Goal: Task Accomplishment & Management: Manage account settings

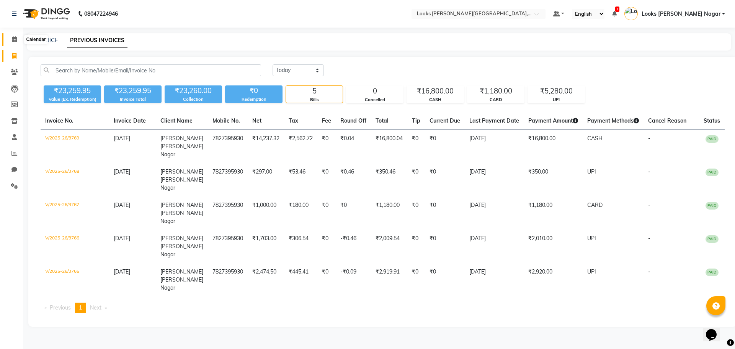
click at [15, 38] on icon at bounding box center [14, 39] width 5 height 6
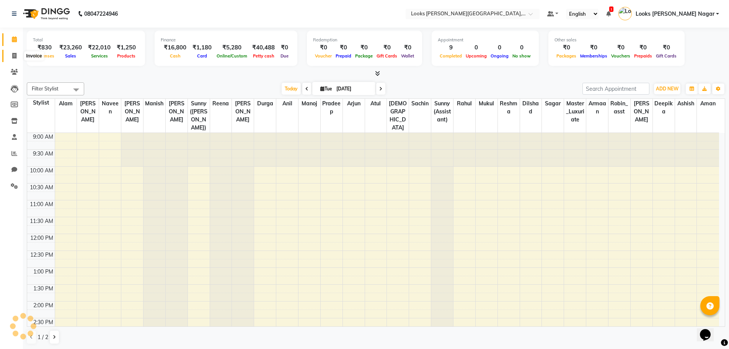
click at [15, 55] on icon at bounding box center [14, 56] width 4 height 6
select select "service"
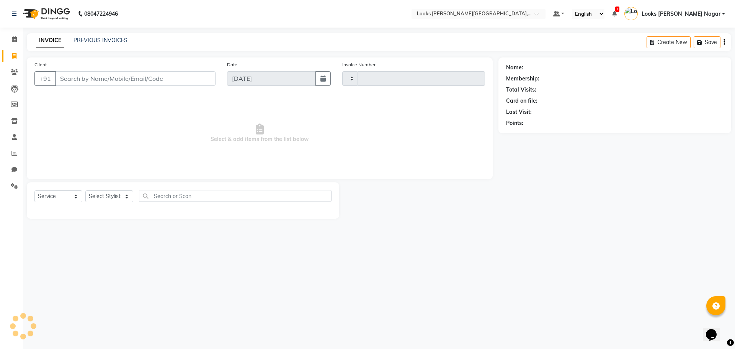
type input "3770"
select select "4327"
click at [117, 84] on input "Client" at bounding box center [135, 78] width 160 height 15
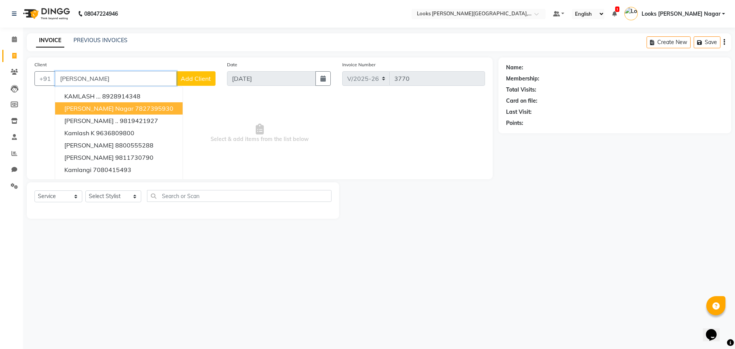
click at [83, 103] on button "kamla Kamla Nagar 7827395930" at bounding box center [118, 108] width 127 height 12
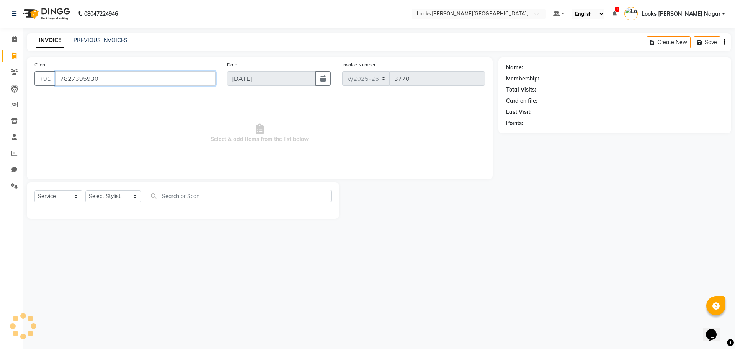
type input "7827395930"
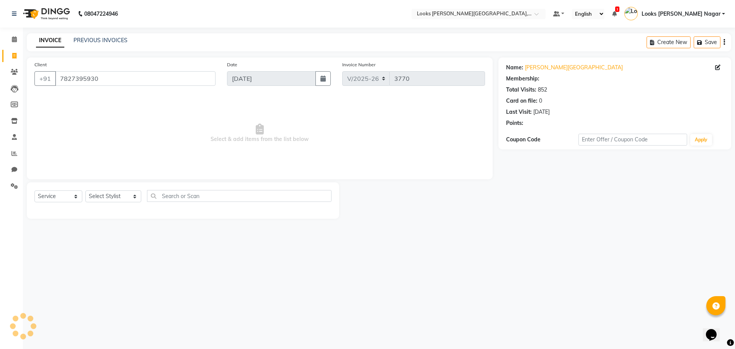
select select "1: Object"
click at [113, 194] on select "Select Stylist Alam Aman [PERSON_NAME] Armaan Ashish Atul Deepika [PERSON_NAME]…" at bounding box center [113, 196] width 56 height 12
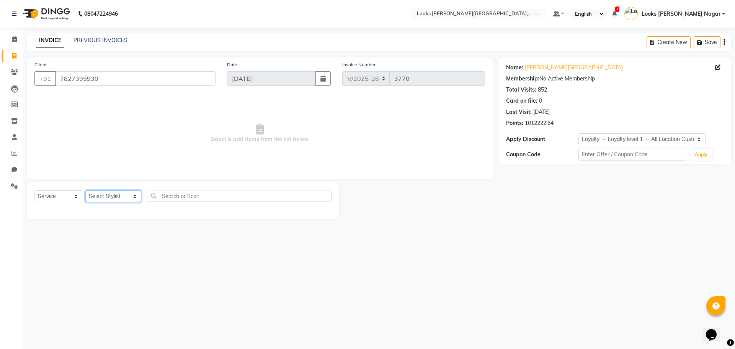
select select "23518"
click at [85, 190] on select "Select Stylist Alam Aman [PERSON_NAME] Armaan Ashish Atul Deepika [PERSON_NAME]…" at bounding box center [113, 196] width 56 height 12
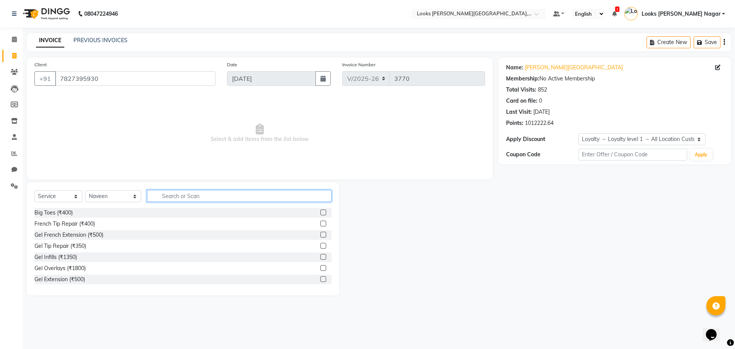
click at [171, 193] on input "text" at bounding box center [239, 196] width 184 height 12
type input "biotop"
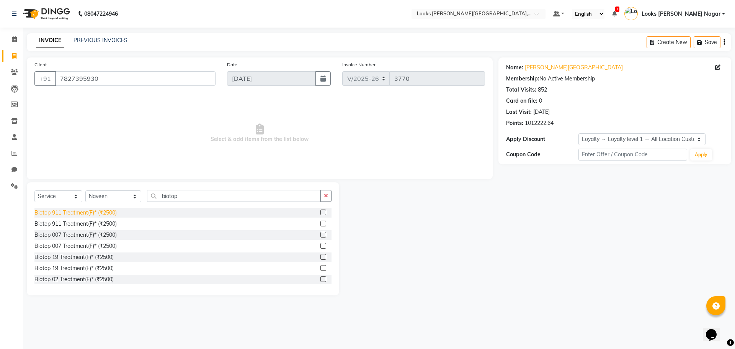
click at [101, 214] on div "Biotop 911 Treatment(F)* (₹2500)" at bounding box center [75, 213] width 82 height 8
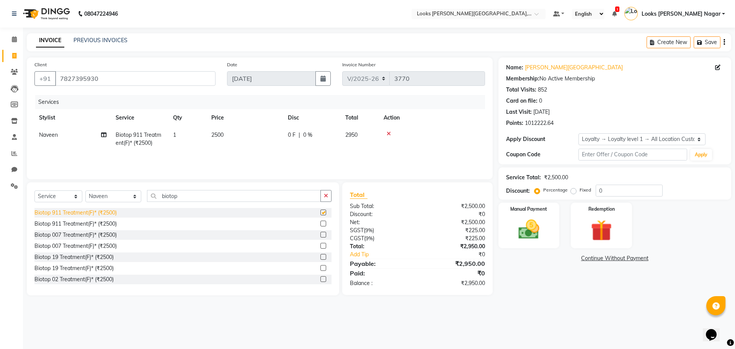
checkbox input "false"
click at [244, 132] on td "2500" at bounding box center [245, 138] width 77 height 25
select select "23518"
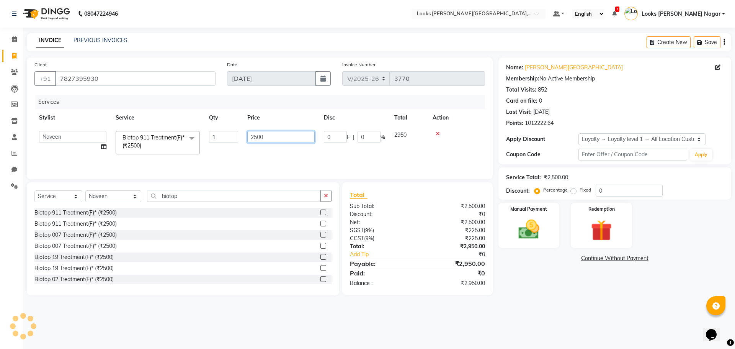
drag, startPoint x: 275, startPoint y: 133, endPoint x: 205, endPoint y: 139, distance: 69.9
click at [205, 139] on tr "Alam Aman Anil Arjun Armaan Ashish Atul Deepika Deepu Dilshad Durga Faizan Jenn…" at bounding box center [259, 142] width 451 height 33
type input "3000"
click at [573, 303] on main "INVOICE PREVIOUS INVOICES Create New Save Client +91 7827395930 Date 02-09-2025…" at bounding box center [379, 169] width 712 height 273
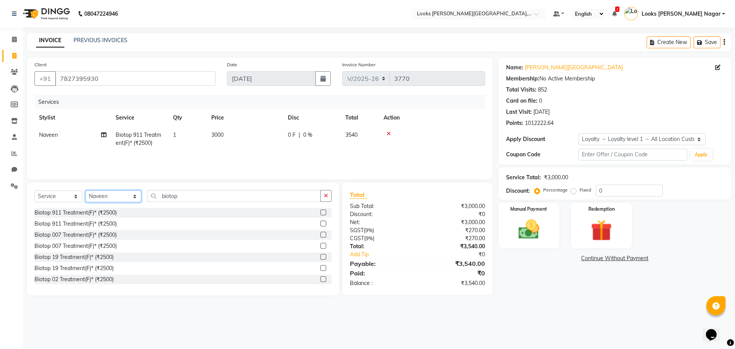
click at [117, 195] on select "Select Stylist Alam Aman [PERSON_NAME] Armaan Ashish Atul Deepika [PERSON_NAME]…" at bounding box center [113, 196] width 56 height 12
select select "69141"
click at [85, 190] on select "Select Stylist Alam Aman [PERSON_NAME] Armaan Ashish Atul Deepika [PERSON_NAME]…" at bounding box center [113, 196] width 56 height 12
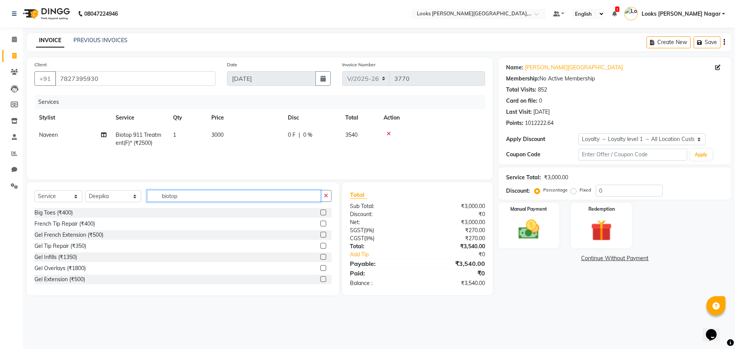
drag, startPoint x: 175, startPoint y: 194, endPoint x: 120, endPoint y: 200, distance: 55.0
click at [120, 200] on div "Select Service Product Membership Package Voucher Prepaid Gift Card Select Styl…" at bounding box center [182, 199] width 297 height 18
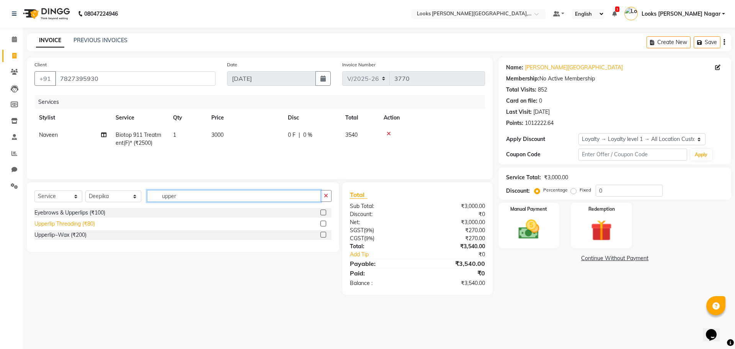
type input "upper"
click at [77, 225] on div "Upperlip Threading (₹80)" at bounding box center [64, 224] width 60 height 8
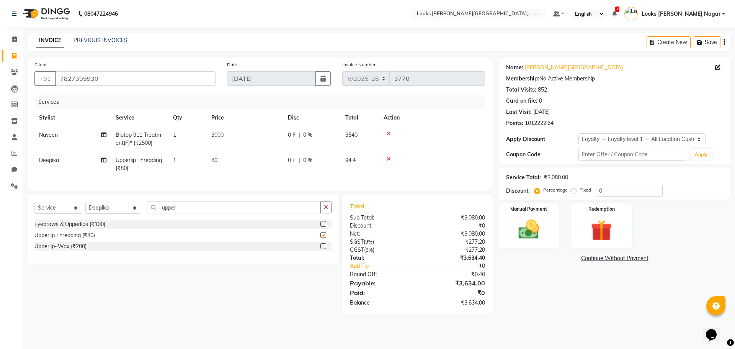
checkbox input "false"
click at [223, 164] on td "80" at bounding box center [245, 164] width 77 height 25
select select "69141"
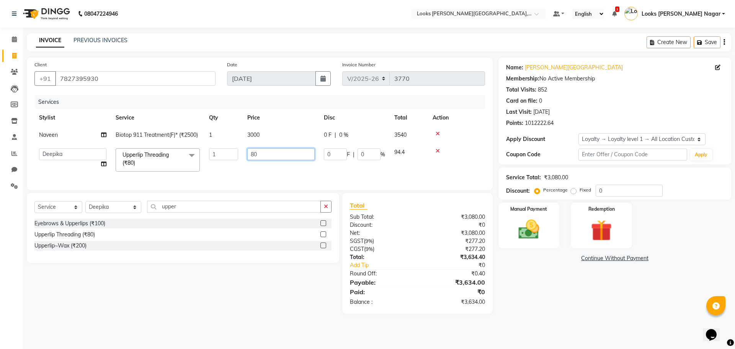
drag, startPoint x: 285, startPoint y: 153, endPoint x: 199, endPoint y: 155, distance: 86.2
click at [199, 155] on tr "Alam Aman Anil Arjun Armaan Ashish Atul Deepika Deepu Dilshad Durga Faizan Jenn…" at bounding box center [259, 160] width 451 height 33
type input "68"
click at [540, 294] on div "Name: Kamla Kamla Nagar Membership: No Active Membership Total Visits: 852 Card…" at bounding box center [617, 185] width 238 height 256
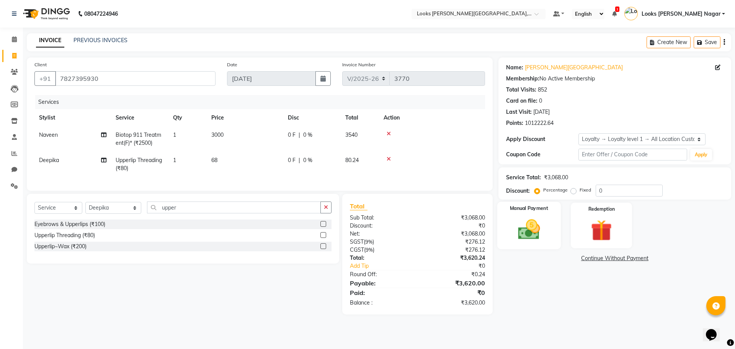
click at [530, 237] on img at bounding box center [529, 229] width 36 height 25
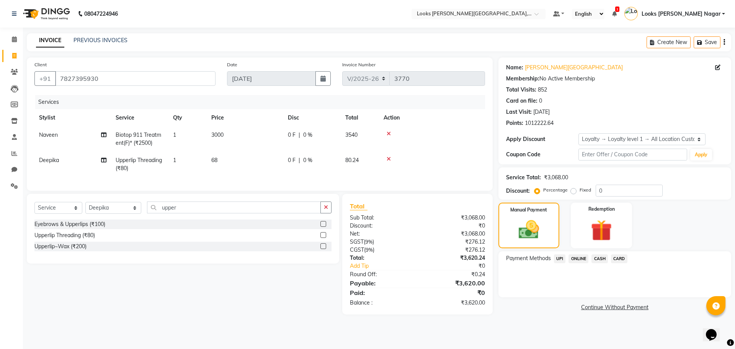
click at [604, 259] on span "CASH" at bounding box center [599, 258] width 16 height 9
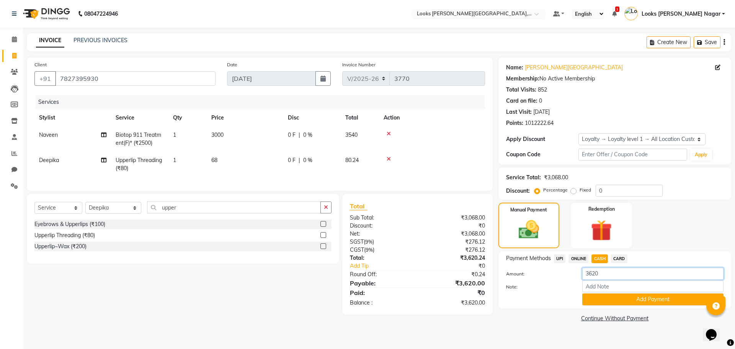
drag, startPoint x: 612, startPoint y: 277, endPoint x: 559, endPoint y: 282, distance: 53.5
click at [560, 282] on div "Amount: 3620 Note: Add Payment" at bounding box center [614, 287] width 217 height 38
type input "3500"
click at [600, 301] on button "Add Payment" at bounding box center [652, 299] width 141 height 12
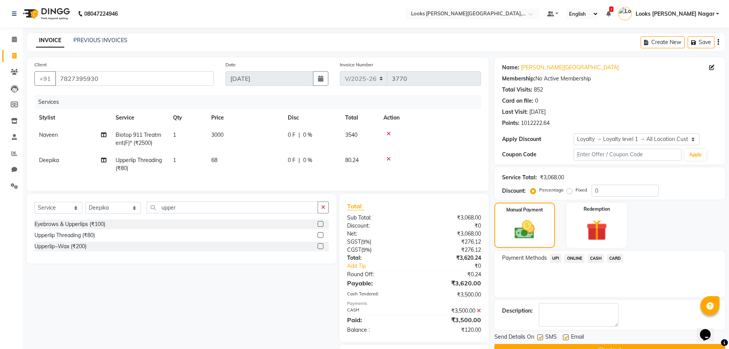
click at [557, 258] on span "UPI" at bounding box center [556, 258] width 12 height 9
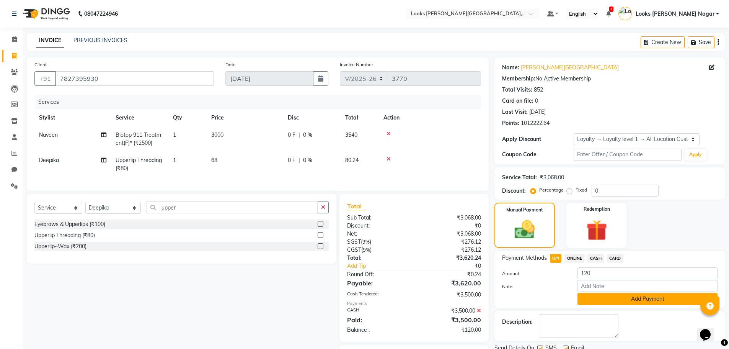
click at [614, 302] on button "Add Payment" at bounding box center [648, 299] width 140 height 12
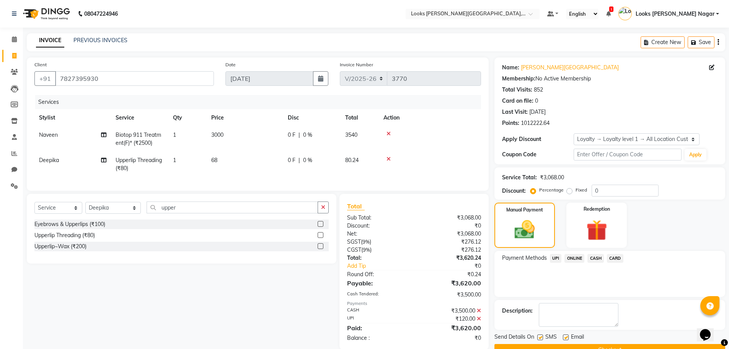
click at [584, 348] on button "Checkout" at bounding box center [610, 350] width 231 height 12
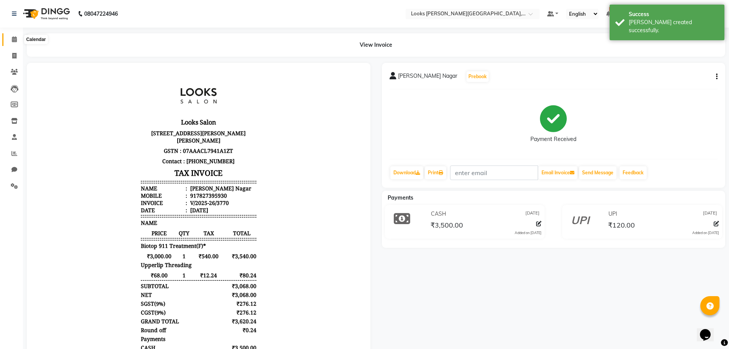
click at [17, 39] on icon at bounding box center [14, 39] width 5 height 6
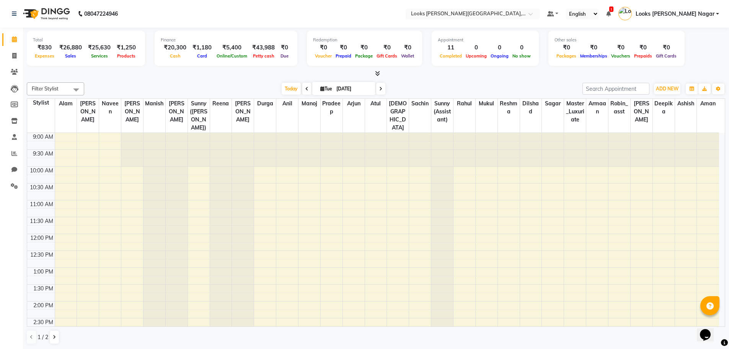
click at [375, 73] on icon at bounding box center [377, 73] width 5 height 6
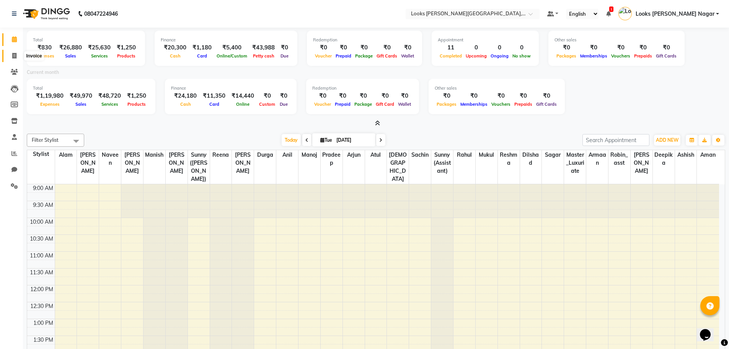
click at [15, 55] on icon at bounding box center [14, 56] width 4 height 6
select select "service"
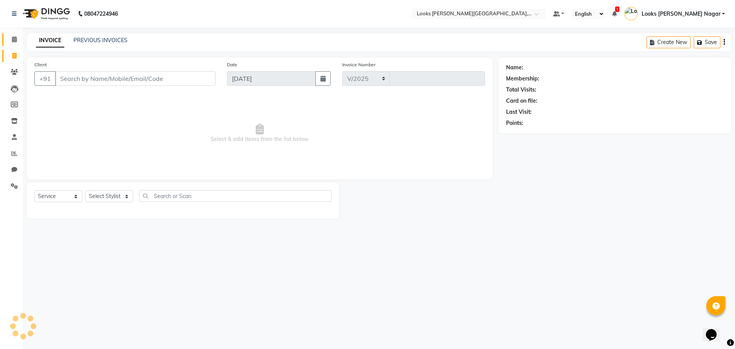
select select "4327"
type input "3771"
click at [76, 71] on div "Client +91" at bounding box center [125, 75] width 193 height 31
click at [74, 80] on input "Client" at bounding box center [135, 78] width 160 height 15
type input "9716114475"
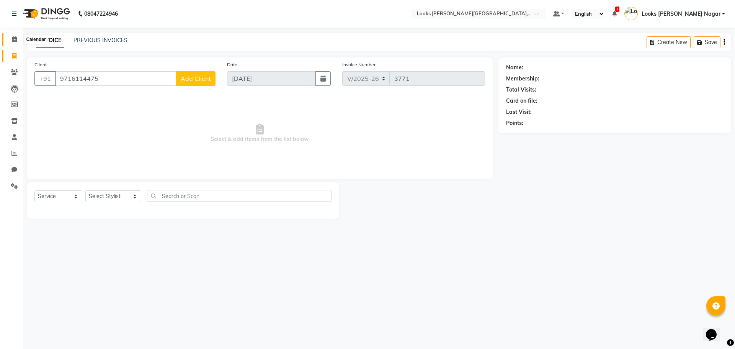
click at [10, 40] on span at bounding box center [14, 39] width 13 height 9
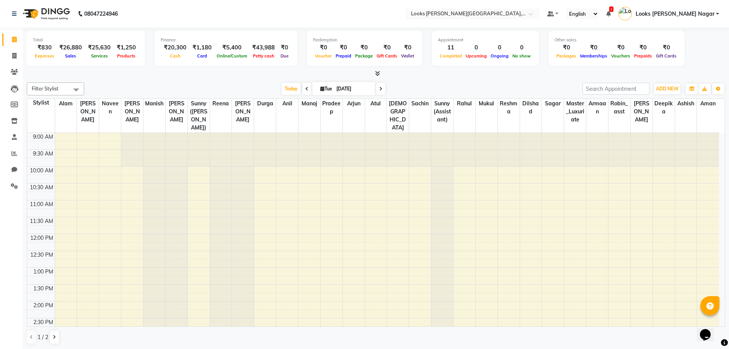
click at [376, 74] on icon at bounding box center [377, 73] width 5 height 6
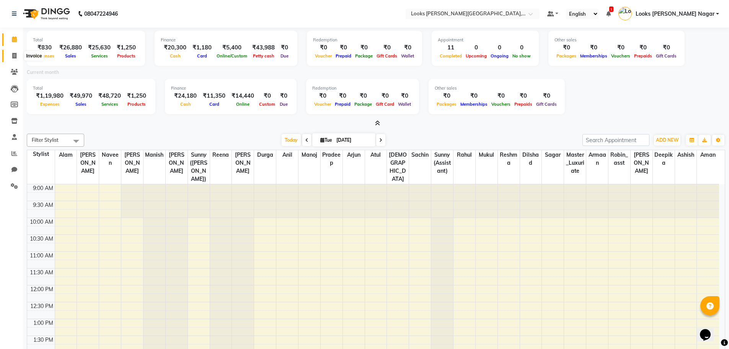
click at [14, 56] on icon at bounding box center [14, 56] width 4 height 6
select select "service"
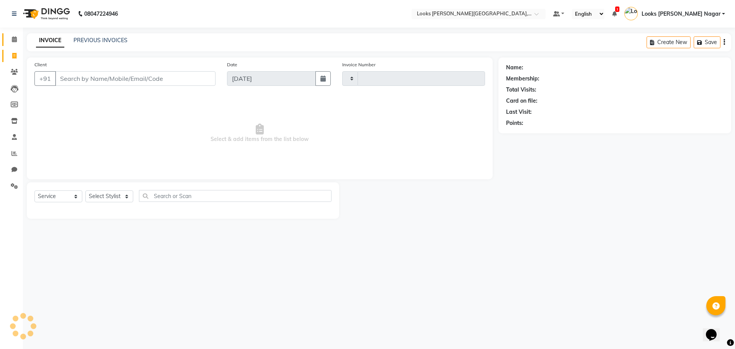
type input "3771"
select select "4327"
click at [121, 38] on link "PREVIOUS INVOICES" at bounding box center [100, 40] width 54 height 7
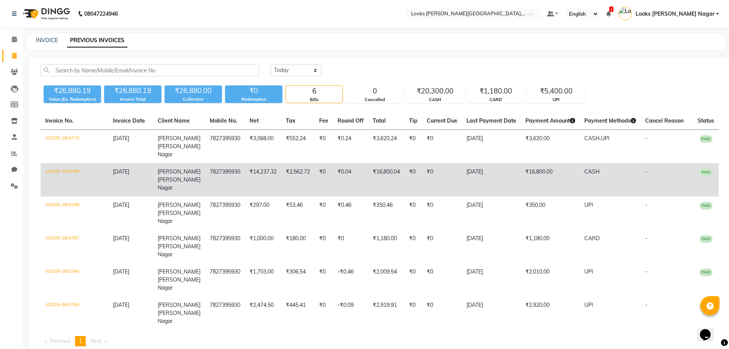
click at [678, 178] on td "-" at bounding box center [667, 179] width 52 height 33
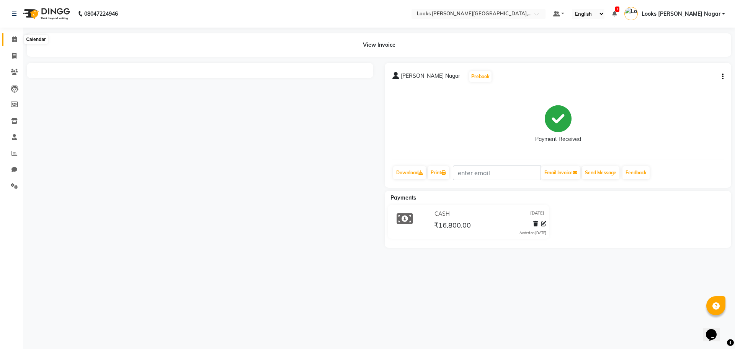
click at [15, 37] on icon at bounding box center [14, 39] width 5 height 6
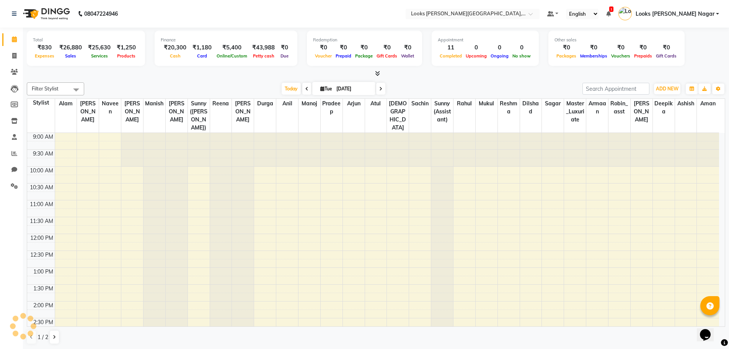
scroll to position [222, 0]
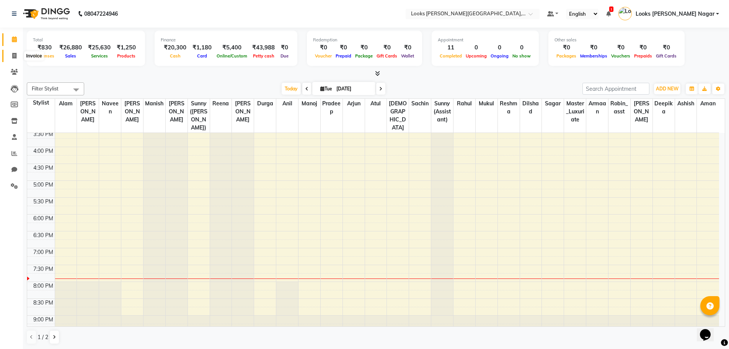
click at [13, 56] on icon at bounding box center [14, 56] width 4 height 6
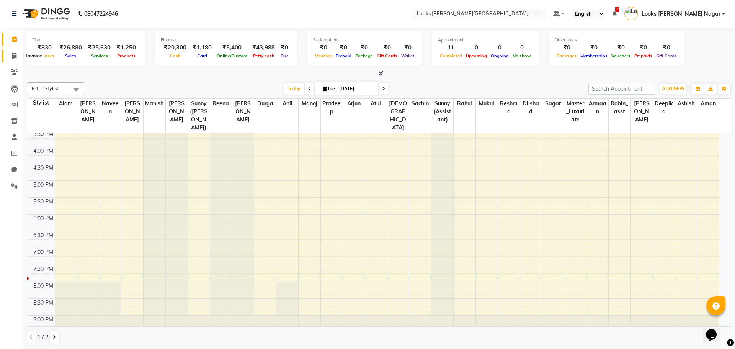
select select "service"
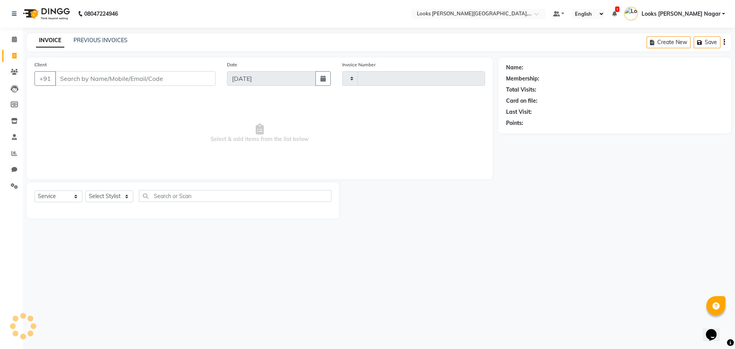
type input "3771"
select select "4327"
click at [110, 39] on link "PREVIOUS INVOICES" at bounding box center [100, 40] width 54 height 7
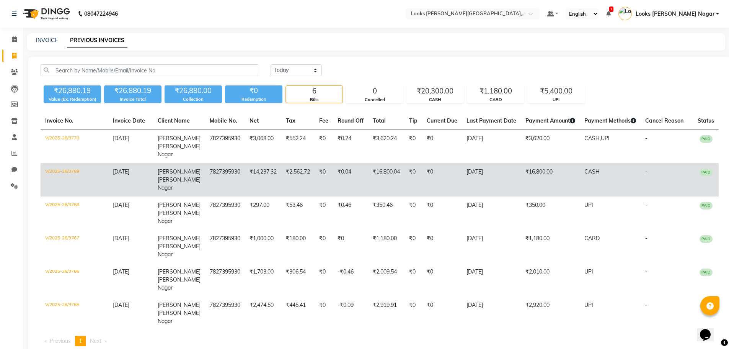
click at [699, 171] on td "PAID" at bounding box center [706, 179] width 26 height 33
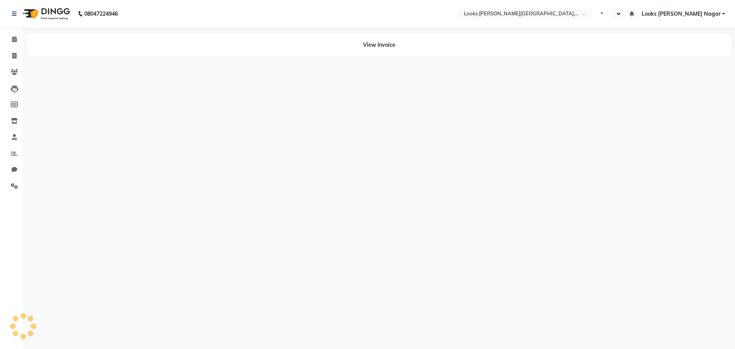
select select "en"
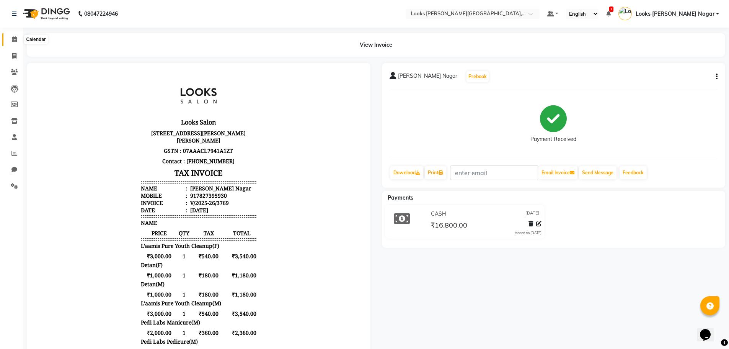
click at [14, 41] on icon at bounding box center [14, 39] width 5 height 6
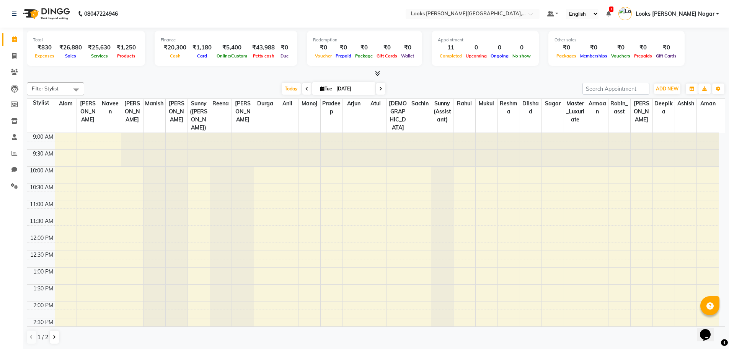
click at [376, 73] on icon at bounding box center [377, 73] width 5 height 6
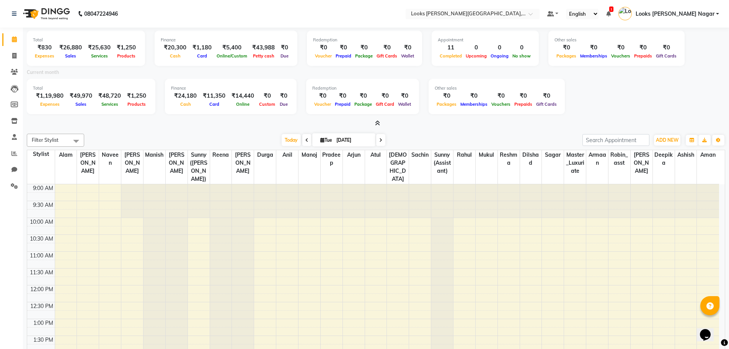
click at [377, 124] on icon at bounding box center [377, 123] width 5 height 6
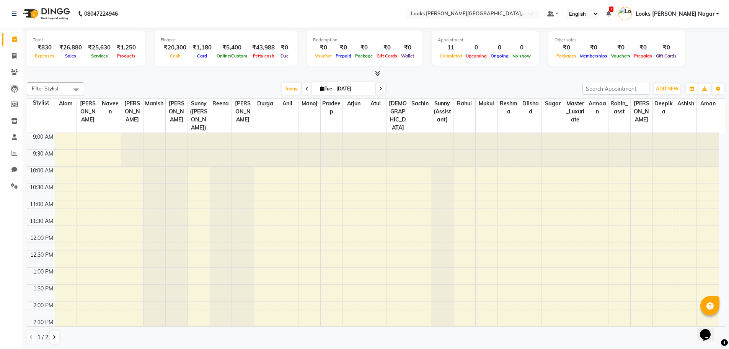
click at [379, 74] on icon at bounding box center [377, 73] width 5 height 6
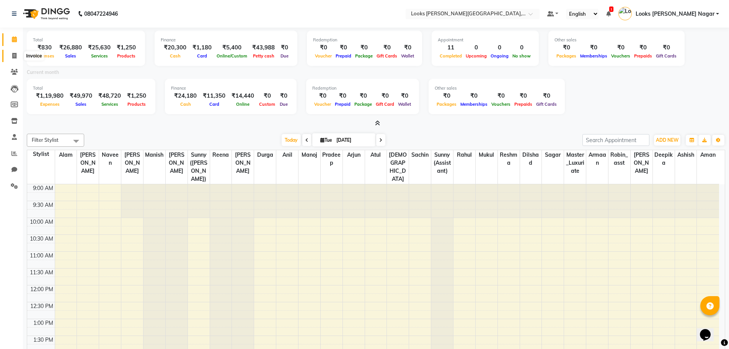
click at [14, 56] on icon at bounding box center [14, 56] width 4 height 6
select select "service"
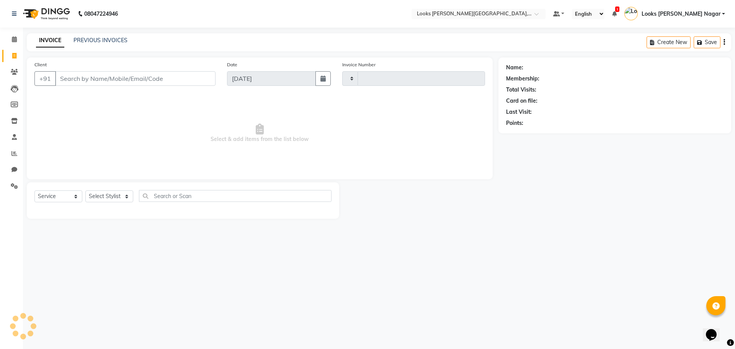
type input "3771"
select select "4327"
click at [96, 40] on link "PREVIOUS INVOICES" at bounding box center [100, 40] width 54 height 7
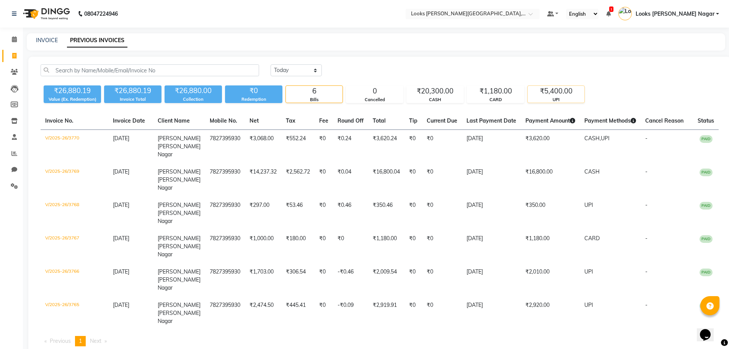
click at [543, 95] on div "₹5,400.00" at bounding box center [556, 91] width 57 height 11
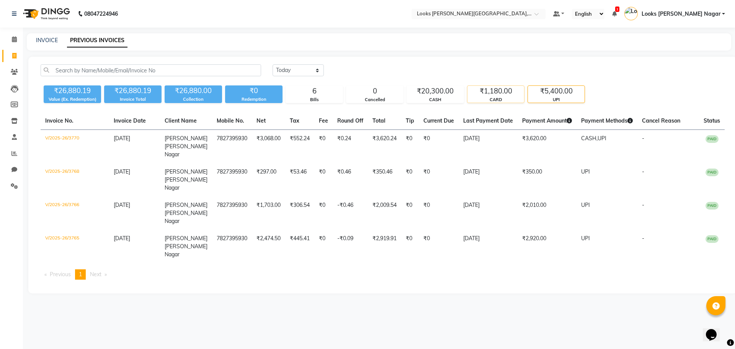
click at [481, 94] on div "₹1,180.00" at bounding box center [495, 91] width 57 height 11
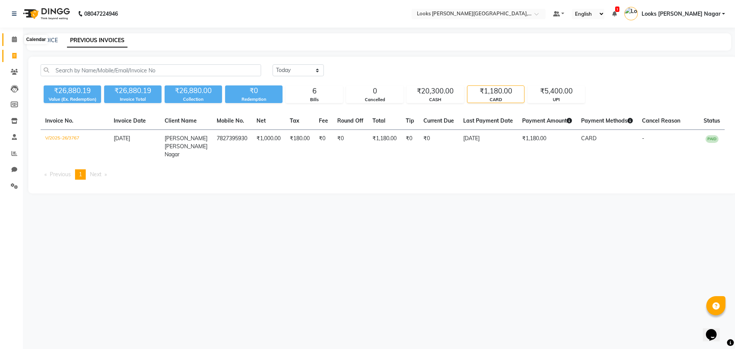
click at [17, 39] on icon at bounding box center [14, 39] width 5 height 6
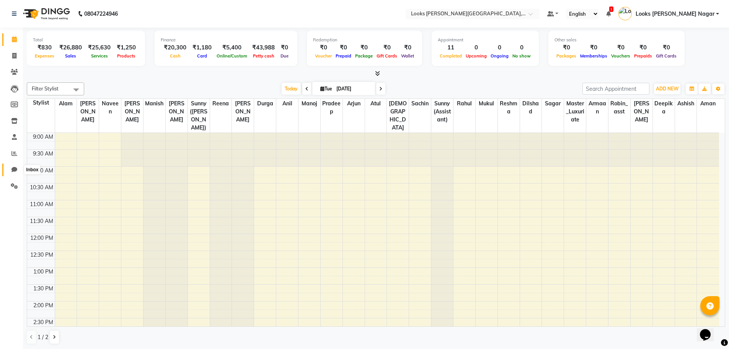
click at [11, 170] on icon at bounding box center [14, 169] width 6 height 6
select select "100"
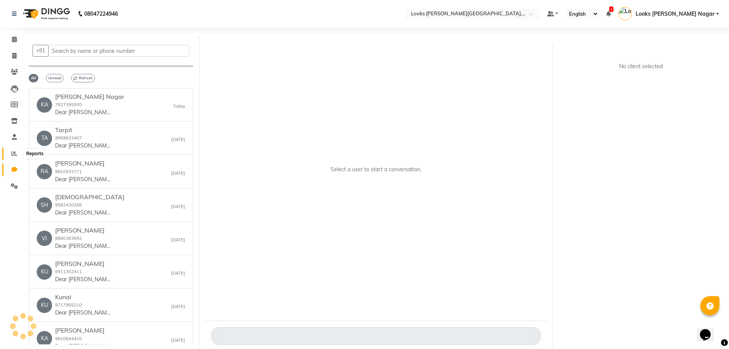
click at [14, 153] on icon at bounding box center [14, 153] width 6 height 6
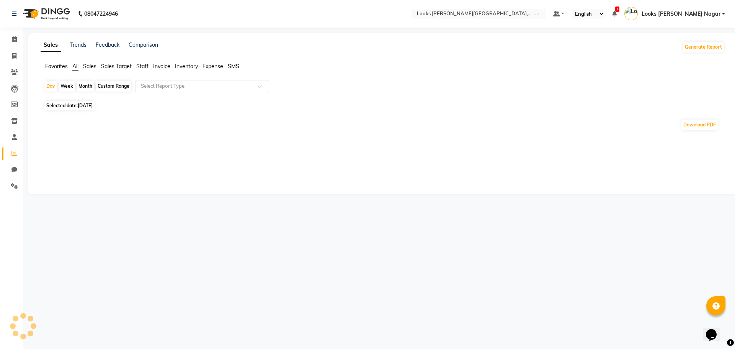
click at [150, 67] on ul "Favorites All Sales Sales Target Staff Invoice Inventory Expense SMS" at bounding box center [383, 66] width 684 height 8
click at [147, 66] on span "Staff" at bounding box center [142, 66] width 12 height 7
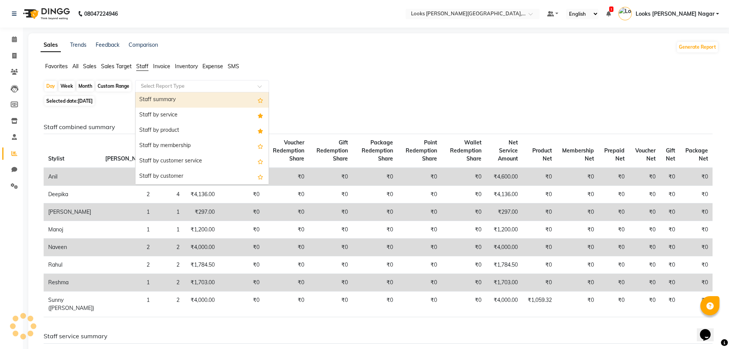
click at [161, 85] on input "text" at bounding box center [194, 86] width 110 height 8
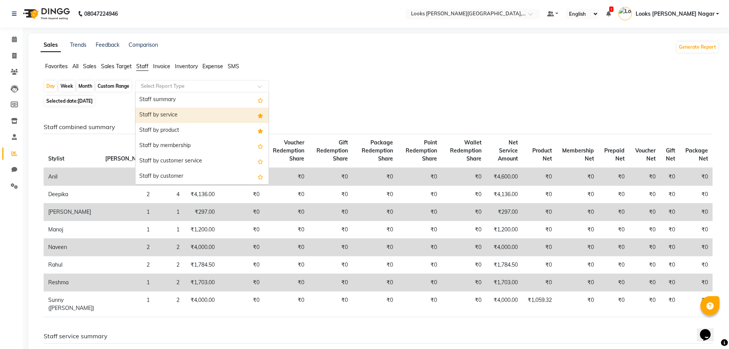
click at [165, 116] on div "Staff by service" at bounding box center [201, 115] width 133 height 15
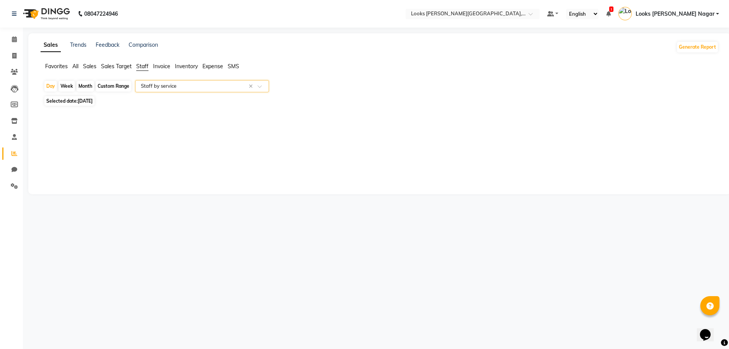
select select "full_report"
select select "csv"
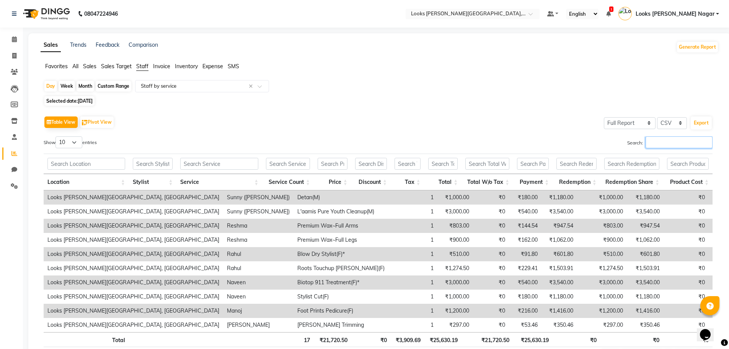
click at [660, 138] on input "Search:" at bounding box center [679, 142] width 67 height 12
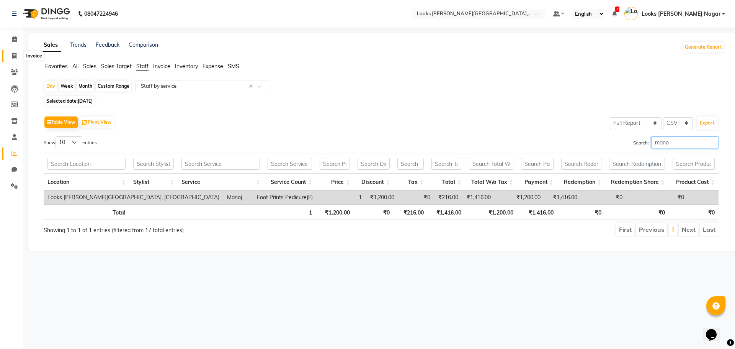
type input "mano"
click at [11, 54] on span at bounding box center [14, 56] width 13 height 9
select select "service"
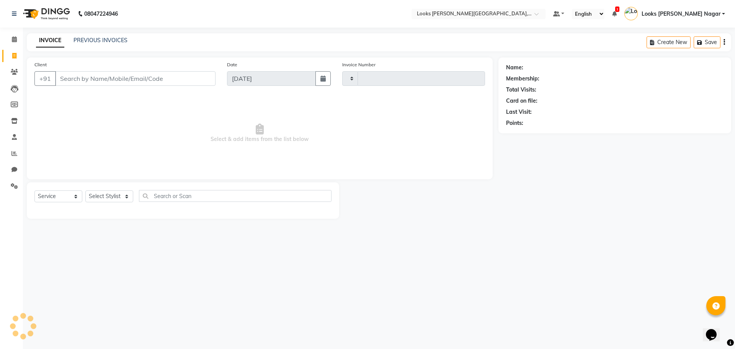
type input "3771"
select select "4327"
click at [14, 37] on icon at bounding box center [14, 39] width 5 height 6
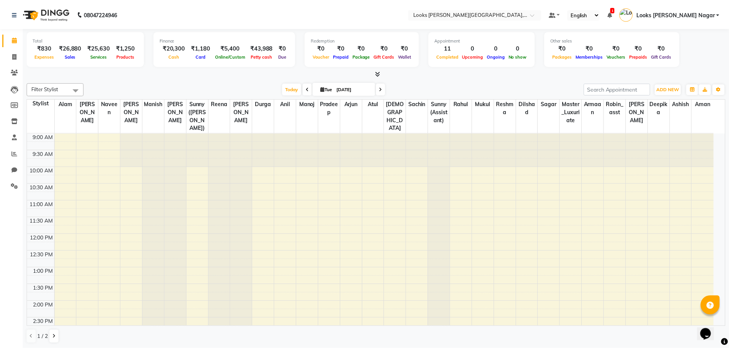
scroll to position [222, 0]
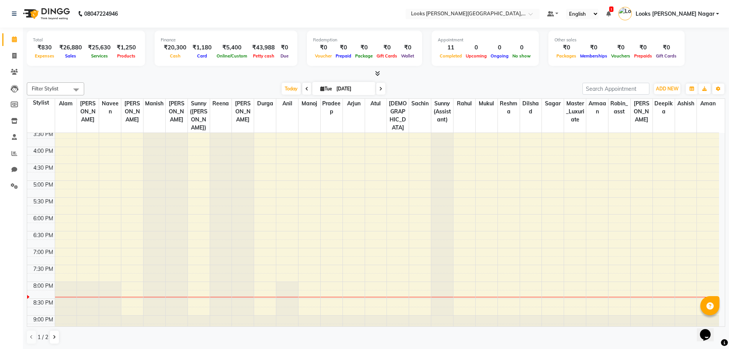
click at [85, 188] on div "9:00 AM 9:30 AM 10:00 AM 10:30 AM 11:00 AM 11:30 AM 12:00 PM 12:30 PM 1:00 PM 1…" at bounding box center [373, 129] width 692 height 437
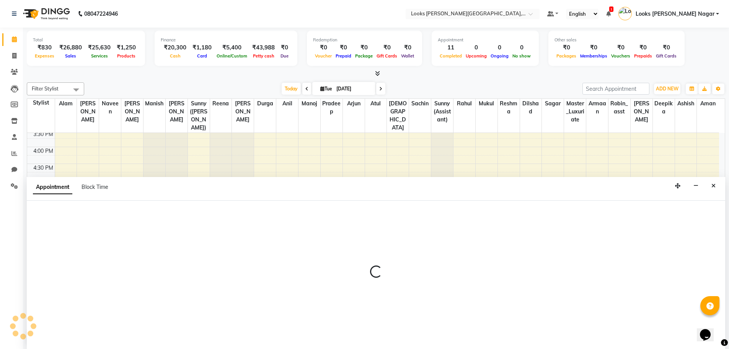
scroll to position [0, 0]
click at [11, 53] on span at bounding box center [14, 55] width 13 height 9
select select "service"
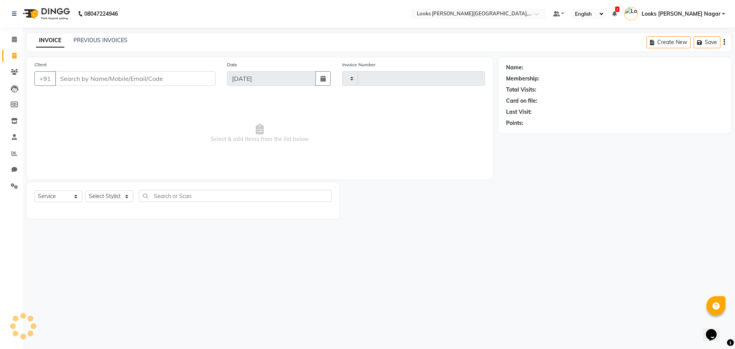
type input "3771"
select select "4327"
click at [85, 77] on input "Client" at bounding box center [135, 78] width 160 height 15
click at [449, 252] on div "08047224946 Select Location × Looks [PERSON_NAME][GEOGRAPHIC_DATA], [GEOGRAPHIC…" at bounding box center [367, 174] width 735 height 349
click at [105, 80] on input "9643724719" at bounding box center [115, 78] width 121 height 15
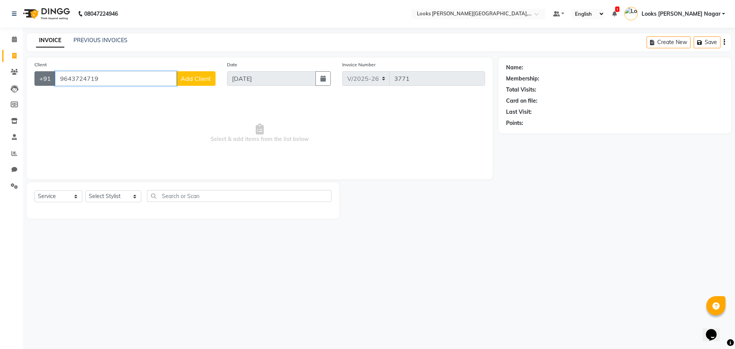
drag, startPoint x: 109, startPoint y: 80, endPoint x: 46, endPoint y: 84, distance: 62.5
click at [46, 84] on div "[PHONE_NUMBER] Add Client" at bounding box center [124, 78] width 181 height 15
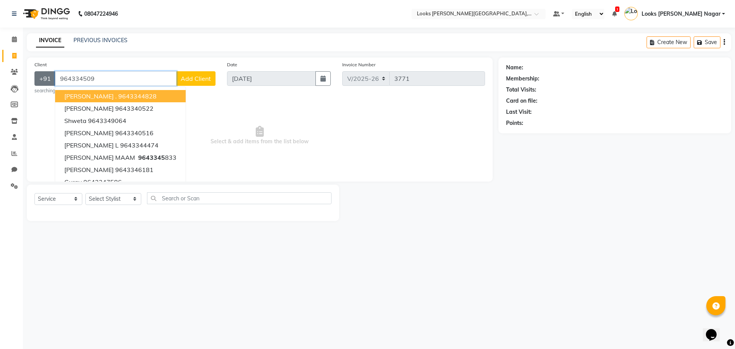
type input "9643345090"
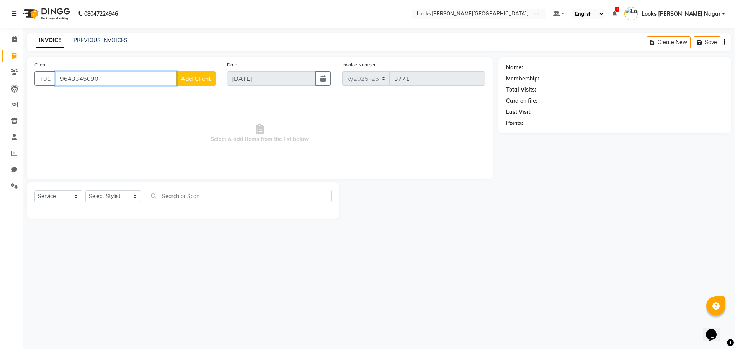
drag, startPoint x: 107, startPoint y: 81, endPoint x: 35, endPoint y: 88, distance: 72.3
click at [35, 88] on div "Client [PHONE_NUMBER] Add Client" at bounding box center [125, 75] width 193 height 31
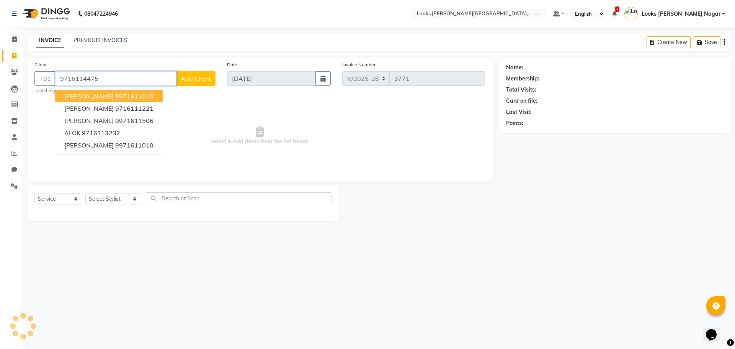
type input "9716114475"
click at [199, 80] on span "Add Client" at bounding box center [196, 79] width 30 height 8
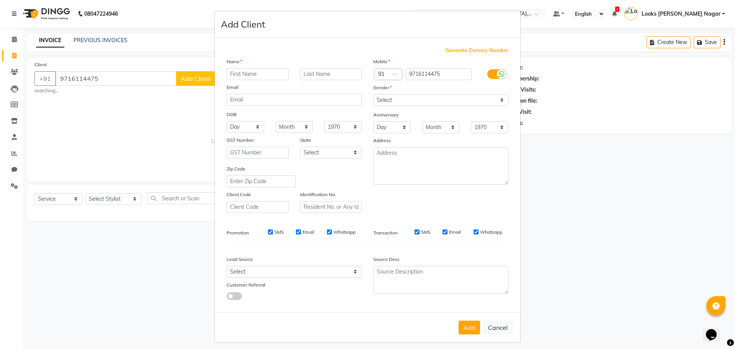
click at [251, 75] on input "text" at bounding box center [258, 74] width 62 height 12
type input "[PERSON_NAME]"
click at [441, 96] on select "Select [DEMOGRAPHIC_DATA] [DEMOGRAPHIC_DATA] Other Prefer Not To Say" at bounding box center [440, 100] width 135 height 12
select select "[DEMOGRAPHIC_DATA]"
click at [373, 94] on select "Select [DEMOGRAPHIC_DATA] [DEMOGRAPHIC_DATA] Other Prefer Not To Say" at bounding box center [440, 100] width 135 height 12
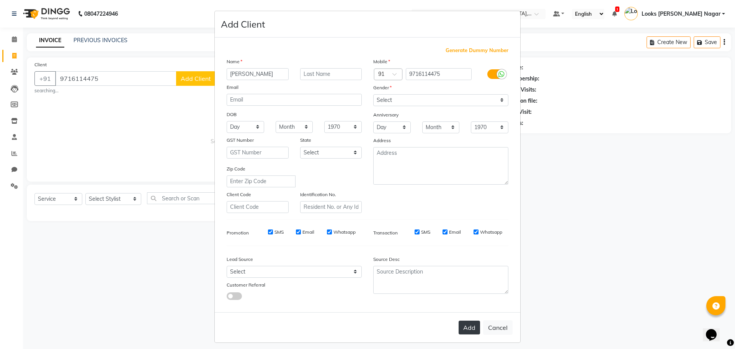
click at [463, 320] on button "Add" at bounding box center [469, 327] width 21 height 14
select select
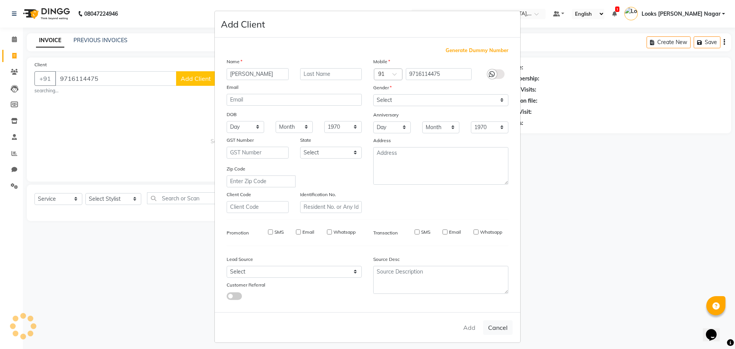
select select
checkbox input "false"
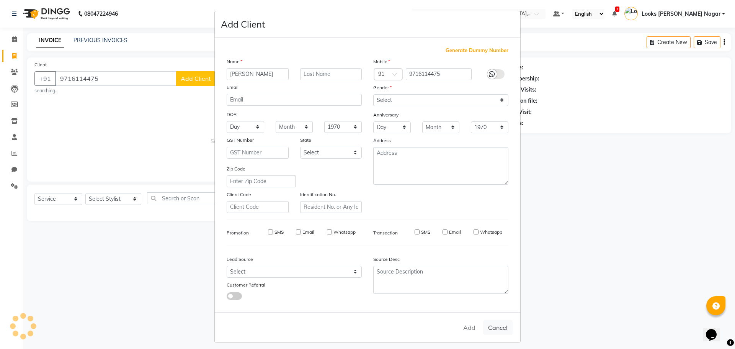
checkbox input "false"
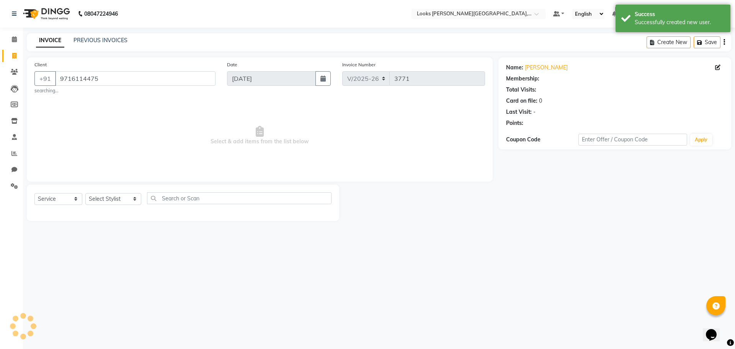
select select "1: Object"
click at [110, 193] on select "Select Stylist Alam Aman [PERSON_NAME] Armaan Ashish Atul Deepika [PERSON_NAME]…" at bounding box center [113, 199] width 56 height 12
select select "23529"
click at [85, 193] on select "Select Stylist Alam Aman [PERSON_NAME] Armaan Ashish Atul Deepika [PERSON_NAME]…" at bounding box center [113, 199] width 56 height 12
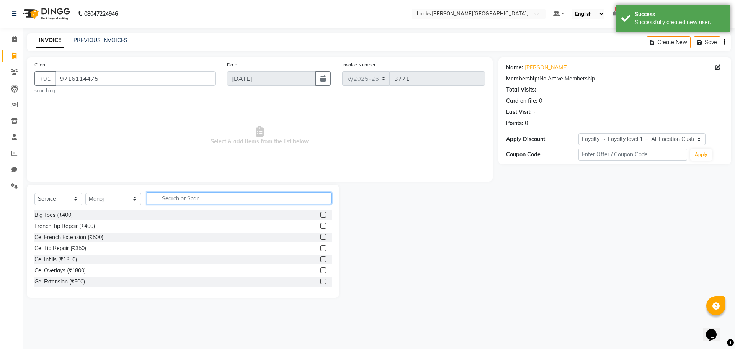
click at [158, 201] on input "text" at bounding box center [239, 198] width 184 height 12
type input "foot"
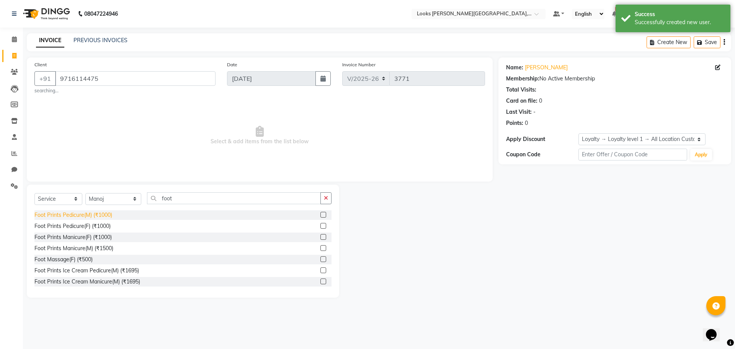
click at [96, 214] on div "Foot Prints Pedicure(M) (₹1000)" at bounding box center [73, 215] width 78 height 8
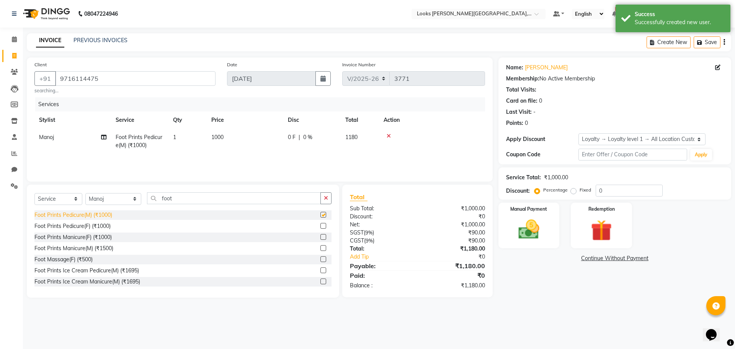
checkbox input "false"
click at [123, 199] on select "Select Stylist Alam Aman [PERSON_NAME] Armaan Ashish Atul Deepika [PERSON_NAME]…" at bounding box center [113, 199] width 56 height 12
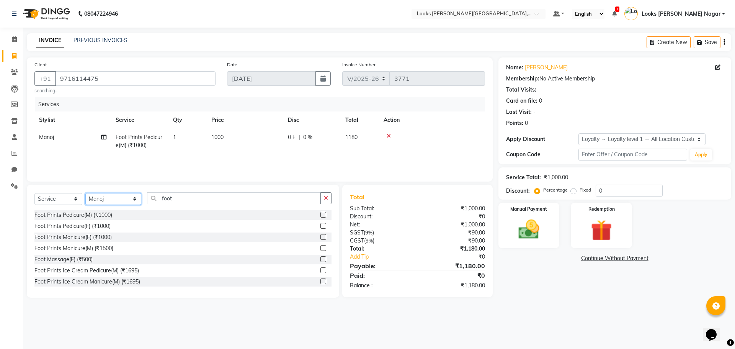
select select "69139"
click at [85, 193] on select "Select Stylist Alam Aman [PERSON_NAME] Armaan Ashish Atul Deepika [PERSON_NAME]…" at bounding box center [113, 199] width 56 height 12
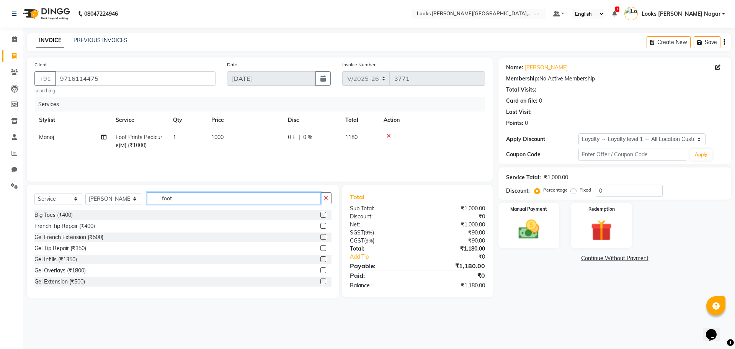
drag, startPoint x: 185, startPoint y: 194, endPoint x: 106, endPoint y: 209, distance: 80.6
click at [106, 209] on div "Select Service Product Membership Package Voucher Prepaid Gift Card Select Styl…" at bounding box center [182, 201] width 297 height 18
type input "clean"
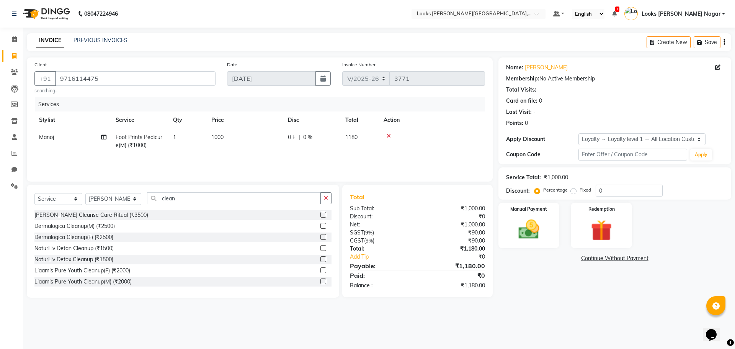
click at [106, 260] on div "NaturLiv Detox Cleanup (₹1500)" at bounding box center [73, 259] width 79 height 8
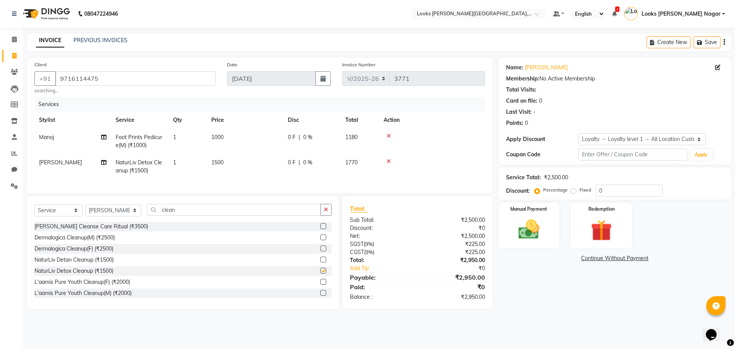
checkbox input "false"
click at [112, 297] on div "L'aamis Pure Youth Cleanup(M) (₹2000)" at bounding box center [82, 293] width 97 height 8
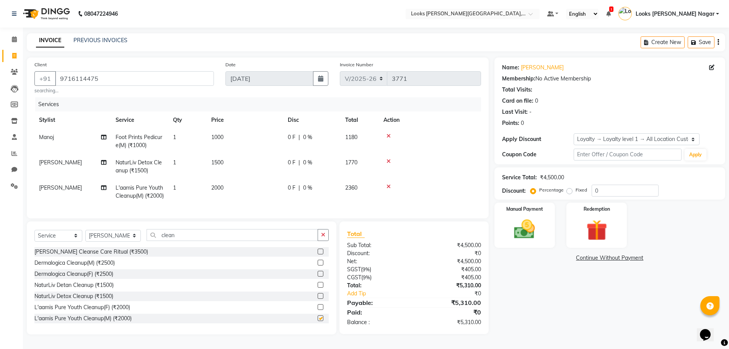
checkbox input "false"
click at [390, 162] on icon at bounding box center [389, 160] width 4 height 5
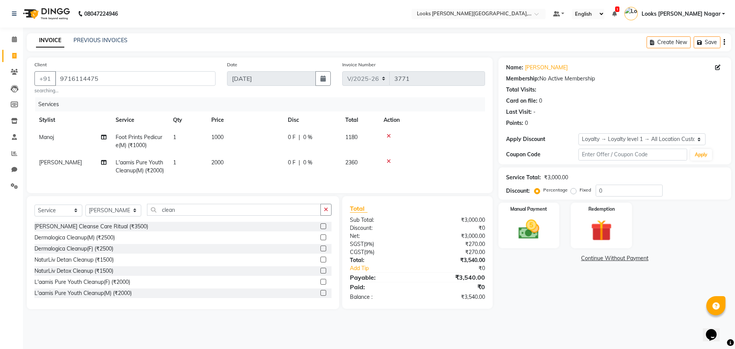
click at [235, 165] on td "2000" at bounding box center [245, 166] width 77 height 25
select select "69139"
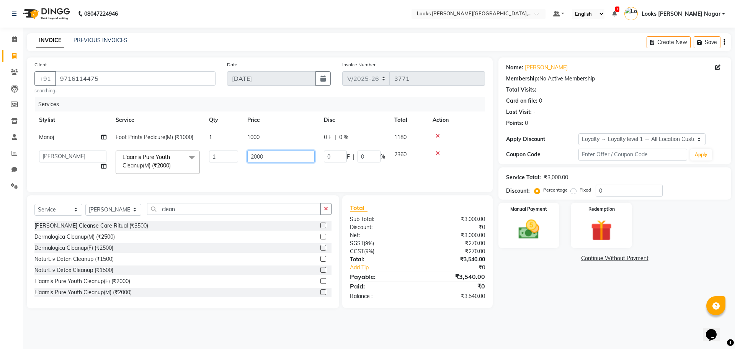
drag, startPoint x: 277, startPoint y: 158, endPoint x: 246, endPoint y: 158, distance: 30.6
click at [247, 158] on td "2000" at bounding box center [281, 162] width 77 height 33
type input "3000"
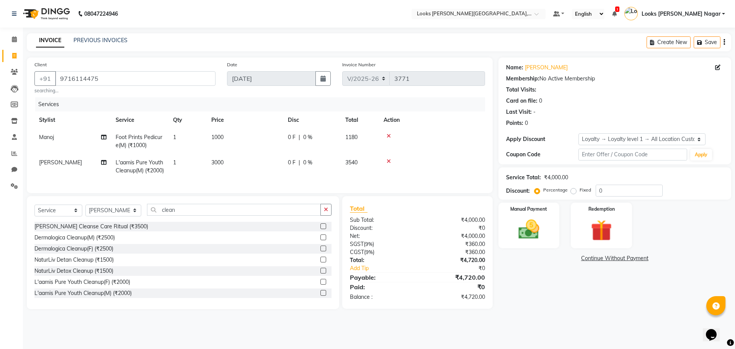
click at [285, 140] on tr "Manoj Foot Prints Pedicure(M) (₹1000) 1 1000 0 F | 0 % 1180" at bounding box center [259, 141] width 451 height 25
click at [237, 136] on td "1000" at bounding box center [245, 141] width 77 height 25
select select "23529"
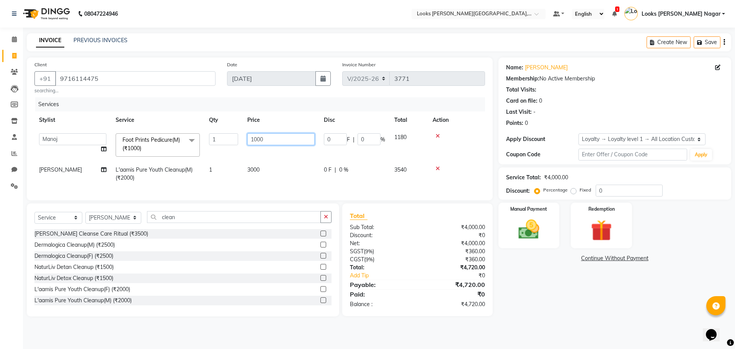
drag, startPoint x: 273, startPoint y: 140, endPoint x: 189, endPoint y: 140, distance: 83.8
click at [193, 140] on tr "Alam Aman [PERSON_NAME] Armaan Ashish Atul Deepika Deepu Dilshad Durga [PERSON_…" at bounding box center [259, 145] width 451 height 33
type input "1200"
click at [547, 299] on div "Name: [PERSON_NAME] Membership: No Active Membership Total Visits: Card on file…" at bounding box center [617, 186] width 238 height 259
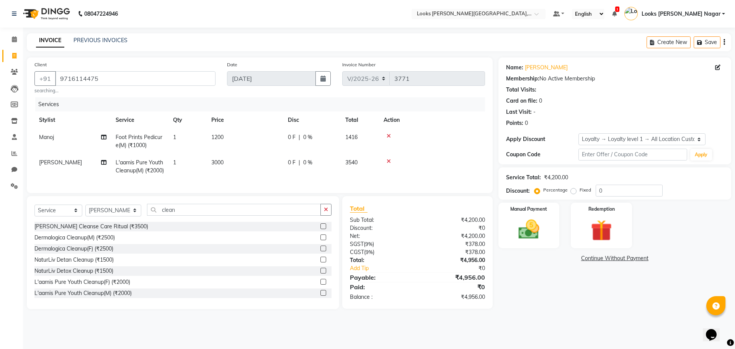
click at [235, 138] on td "1200" at bounding box center [245, 141] width 77 height 25
select select "23529"
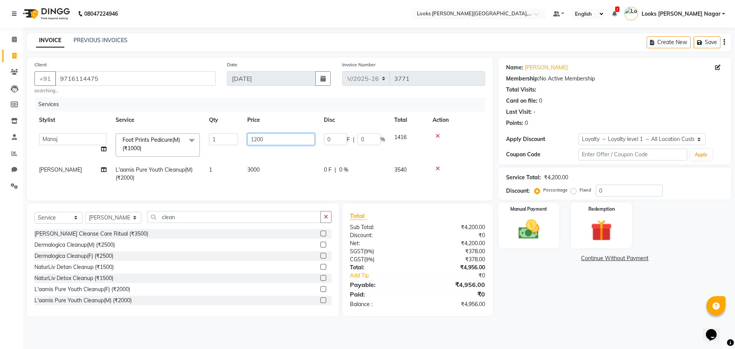
click at [265, 137] on input "1200" at bounding box center [280, 139] width 67 height 12
type input "1203"
click at [556, 282] on div "Name: [PERSON_NAME] Membership: No Active Membership Total Visits: Card on file…" at bounding box center [617, 186] width 238 height 259
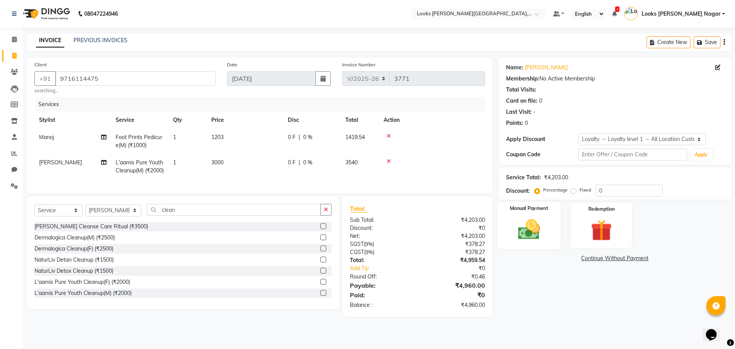
click at [540, 232] on img at bounding box center [529, 229] width 36 height 25
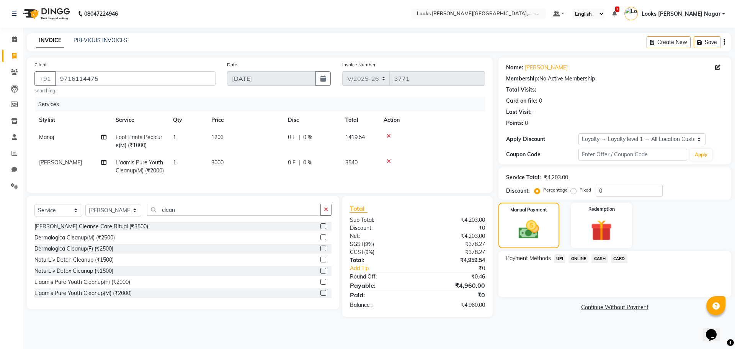
click at [557, 258] on span "UPI" at bounding box center [560, 258] width 12 height 9
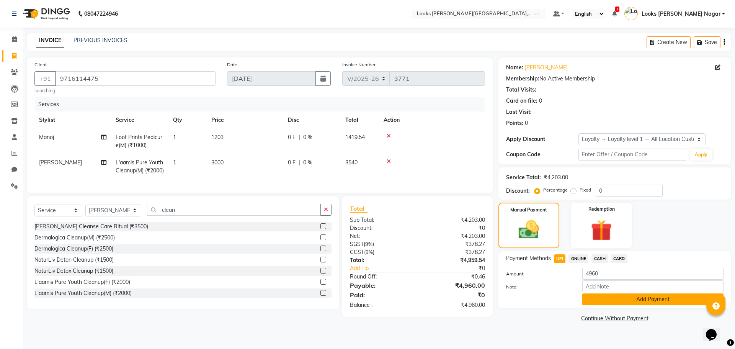
click at [597, 298] on button "Add Payment" at bounding box center [652, 299] width 141 height 12
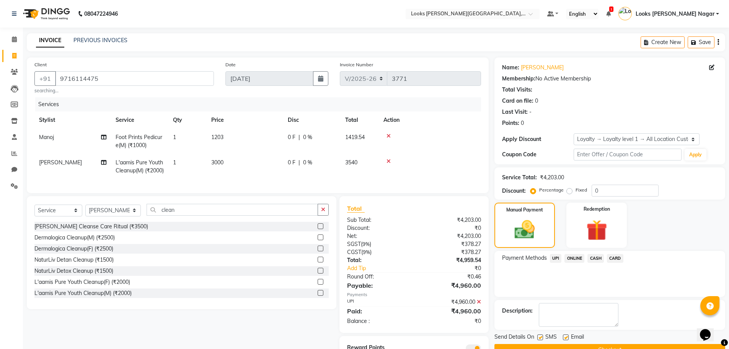
click at [593, 344] on button "Checkout" at bounding box center [610, 350] width 231 height 12
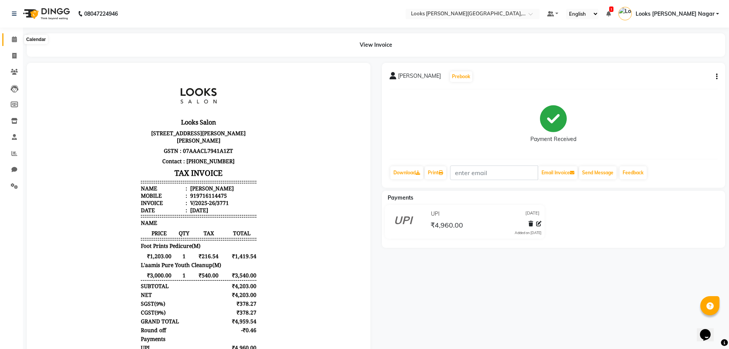
click at [15, 36] on span at bounding box center [14, 39] width 13 height 9
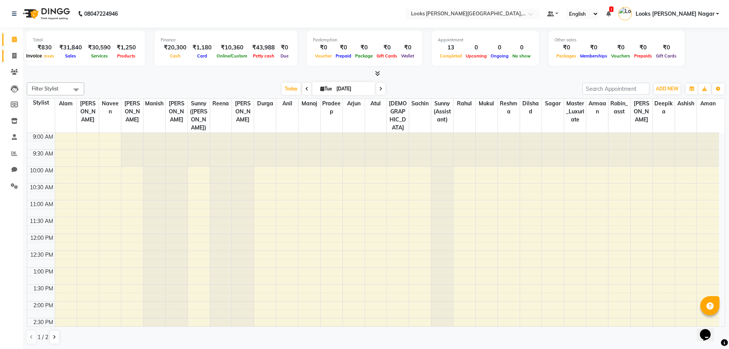
click at [15, 54] on icon at bounding box center [14, 56] width 4 height 6
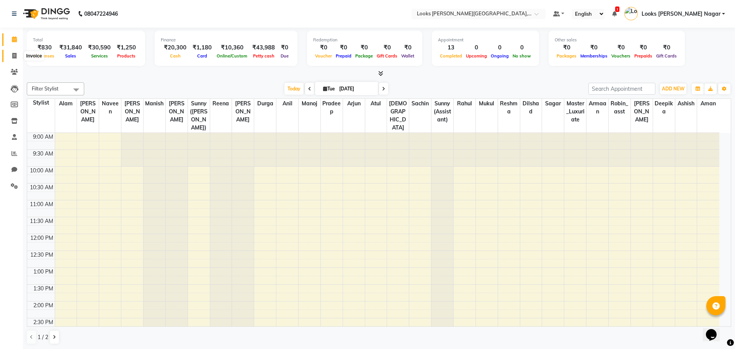
select select "service"
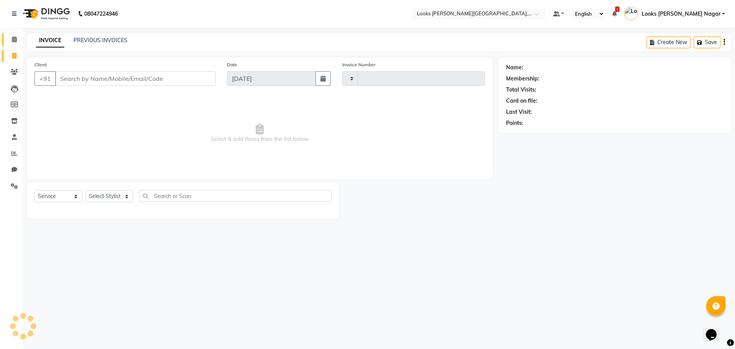
type input "3772"
select select "4327"
click at [133, 77] on input "Client" at bounding box center [135, 78] width 160 height 15
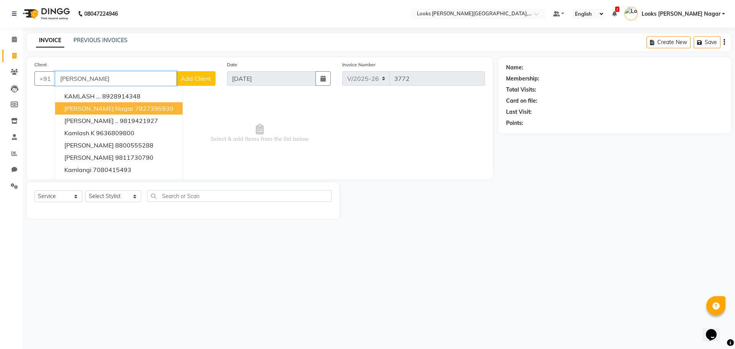
click at [118, 110] on span "[PERSON_NAME] Nagar" at bounding box center [98, 108] width 69 height 8
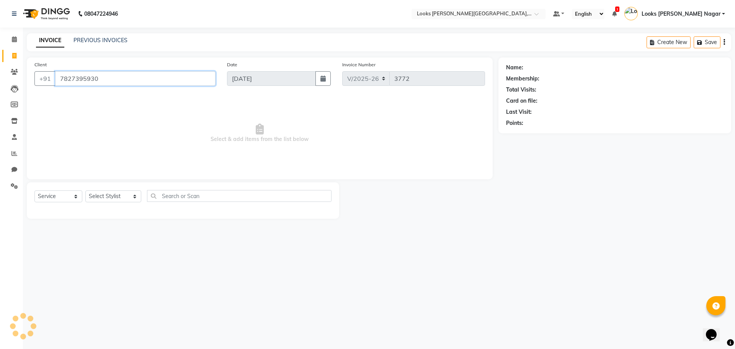
type input "7827395930"
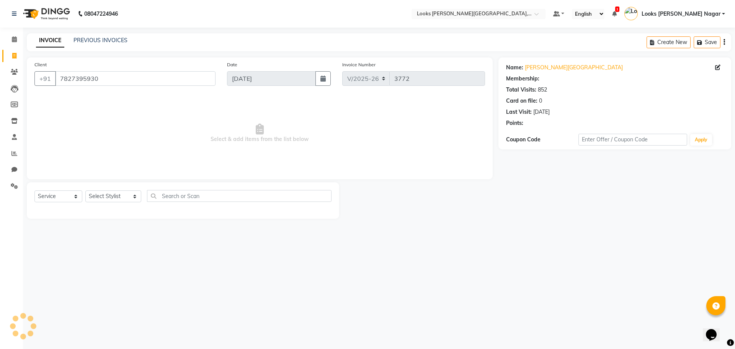
select select "1: Object"
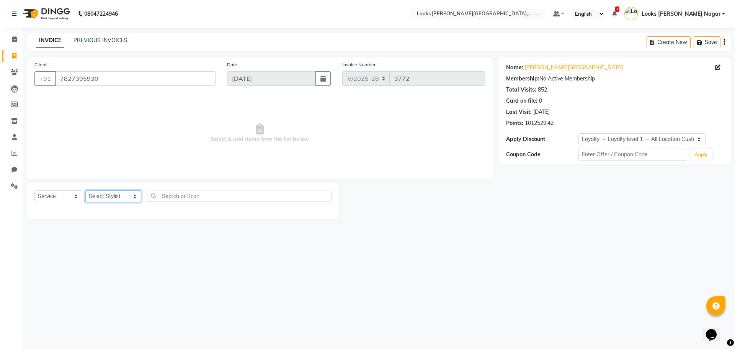
click at [110, 194] on select "Select Stylist Alam Aman [PERSON_NAME] Armaan Ashish Atul Deepika [PERSON_NAME]…" at bounding box center [113, 196] width 56 height 12
select select "23528"
click at [85, 190] on select "Select Stylist Alam Aman [PERSON_NAME] Armaan Ashish Atul Deepika [PERSON_NAME]…" at bounding box center [113, 196] width 56 height 12
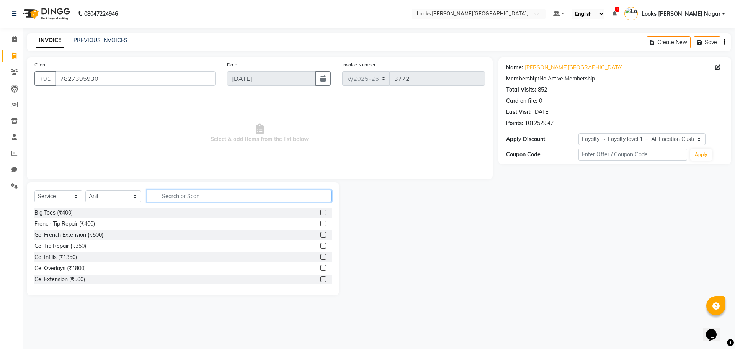
click at [160, 199] on input "text" at bounding box center [239, 196] width 184 height 12
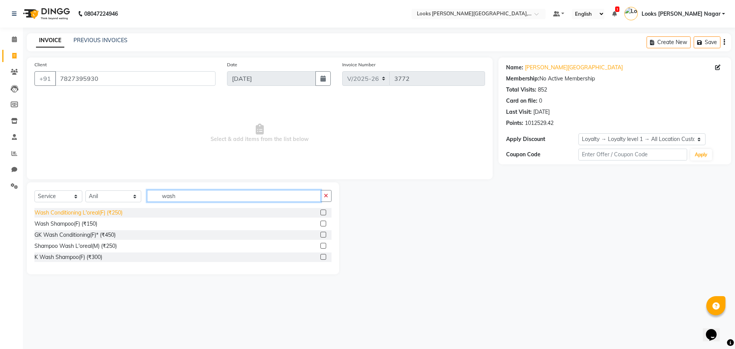
type input "wash"
click at [103, 210] on div "Wash Conditioning L'oreal(F) (₹250)" at bounding box center [78, 213] width 88 height 8
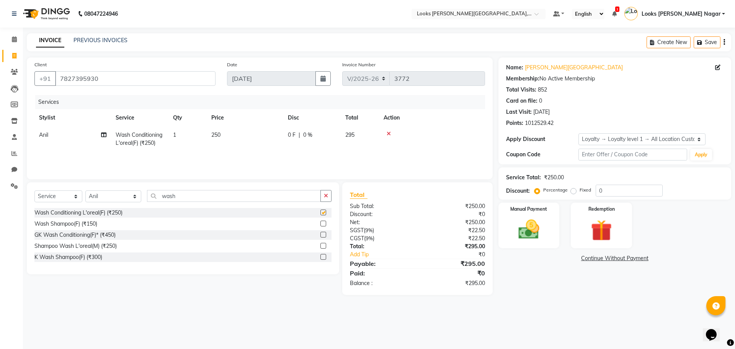
checkbox input "false"
click at [249, 132] on td "250" at bounding box center [245, 138] width 77 height 25
select select "23528"
drag, startPoint x: 227, startPoint y: 152, endPoint x: 193, endPoint y: 168, distance: 37.3
click at [198, 165] on div "Services Stylist Service Qty Price Disc Total Action Alam Aman [PERSON_NAME] Ar…" at bounding box center [259, 133] width 451 height 77
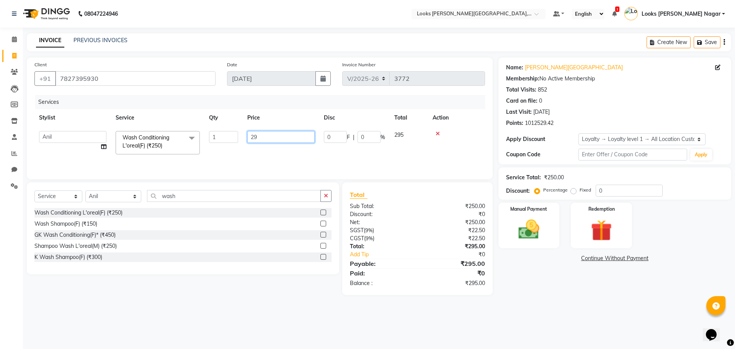
type input "296"
click at [514, 291] on div "Name: [PERSON_NAME] Nagar Membership: No Active Membership Total Visits: 852 Ca…" at bounding box center [617, 175] width 238 height 237
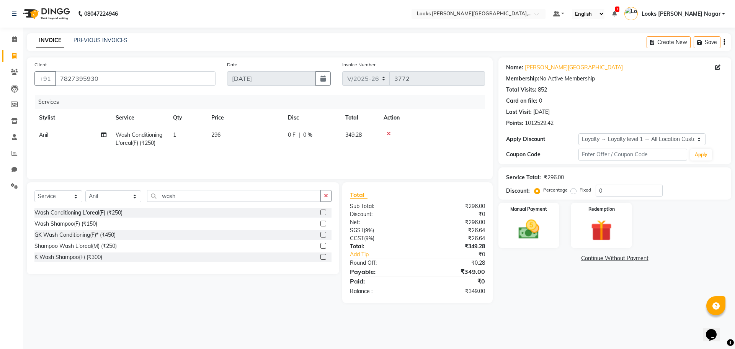
click at [242, 135] on td "296" at bounding box center [245, 138] width 77 height 25
select select "23528"
click at [261, 133] on input "296" at bounding box center [280, 137] width 67 height 12
type input "297"
click at [535, 276] on div "Name: [PERSON_NAME] Nagar Membership: No Active Membership Total Visits: 852 Ca…" at bounding box center [617, 179] width 238 height 245
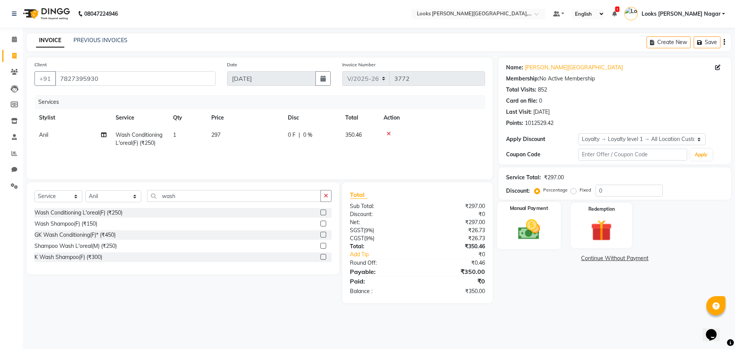
click at [539, 234] on img at bounding box center [529, 229] width 36 height 25
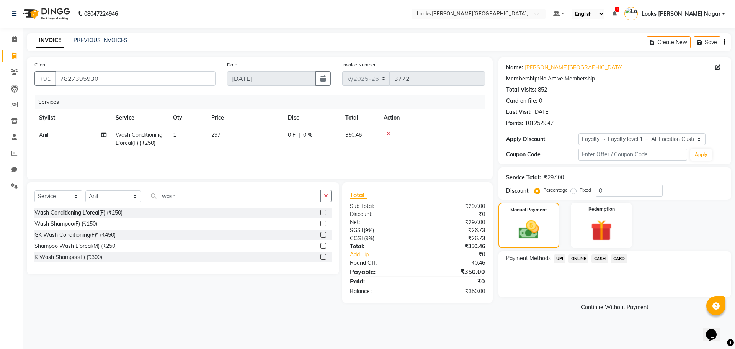
click at [605, 259] on span "CASH" at bounding box center [599, 258] width 16 height 9
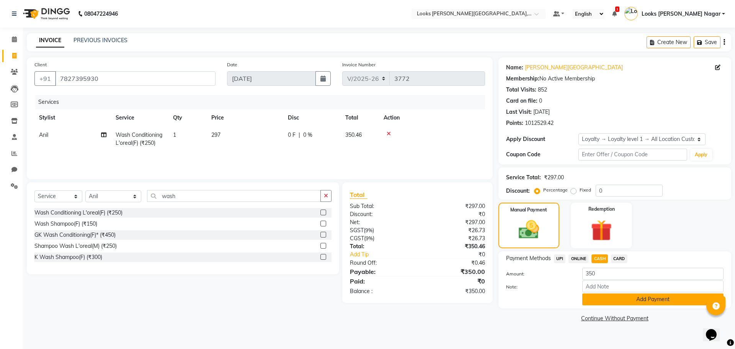
click at [609, 295] on button "Add Payment" at bounding box center [652, 299] width 141 height 12
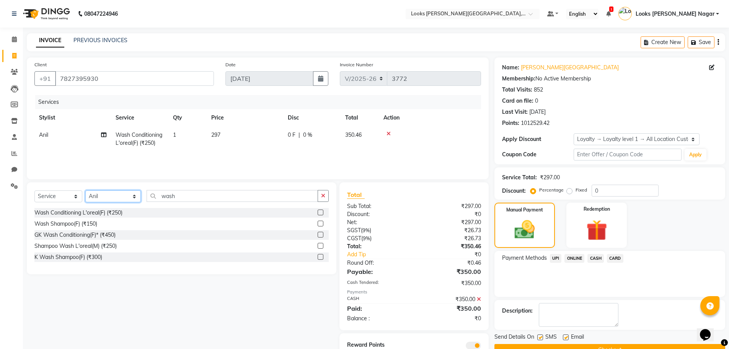
click at [100, 201] on select "Select Stylist Alam Aman [PERSON_NAME] Armaan Ashish Atul Deepika [PERSON_NAME]…" at bounding box center [112, 196] width 55 height 12
select select "23523"
click at [85, 190] on select "Select Stylist Alam Aman [PERSON_NAME] Armaan Ashish Atul Deepika [PERSON_NAME]…" at bounding box center [112, 196] width 55 height 12
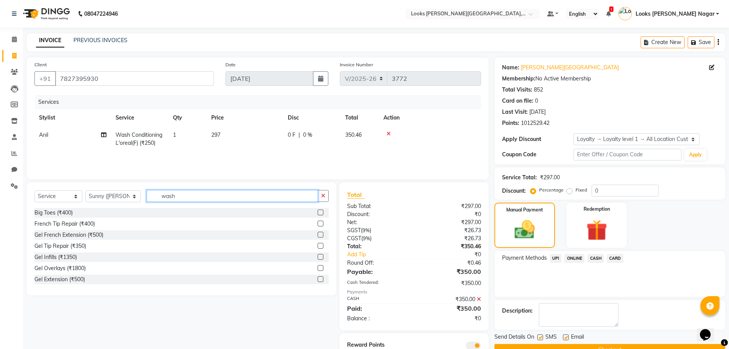
click at [159, 200] on input "wash" at bounding box center [232, 196] width 171 height 12
drag, startPoint x: 192, startPoint y: 198, endPoint x: 90, endPoint y: 204, distance: 102.8
click at [101, 201] on div "Select Service Product Membership Package Voucher Prepaid Gift Card Select Styl…" at bounding box center [181, 199] width 294 height 18
type input "w"
type input "cut"
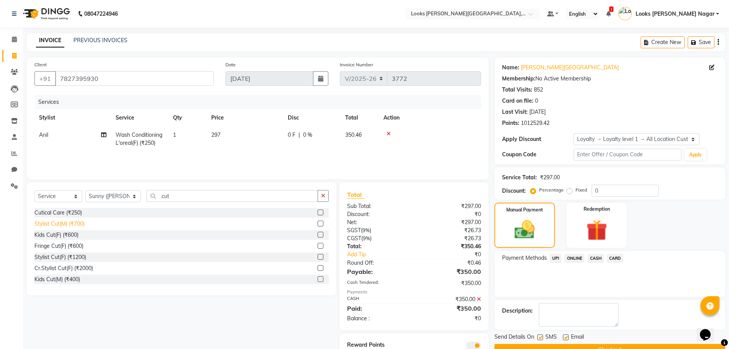
click at [65, 225] on div "Stylist Cut(M) (₹700)" at bounding box center [59, 224] width 50 height 8
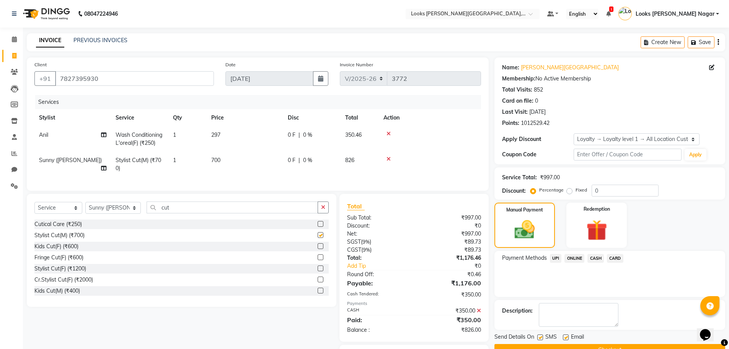
checkbox input "false"
click at [241, 163] on td "700" at bounding box center [245, 164] width 77 height 25
select select "23523"
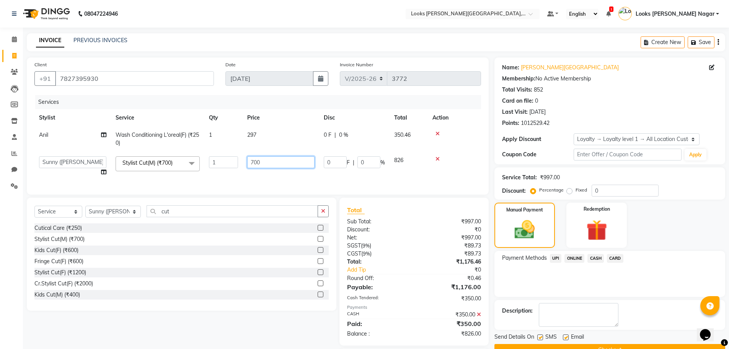
drag, startPoint x: 265, startPoint y: 163, endPoint x: 118, endPoint y: 190, distance: 149.2
click at [190, 179] on tr "Alam Aman [PERSON_NAME] Armaan Ashish Atul Deepika Deepu Dilshad Durga [PERSON_…" at bounding box center [257, 166] width 447 height 29
type input "466"
click at [567, 281] on div "Payment Methods UPI ONLINE CASH CARD" at bounding box center [610, 274] width 231 height 46
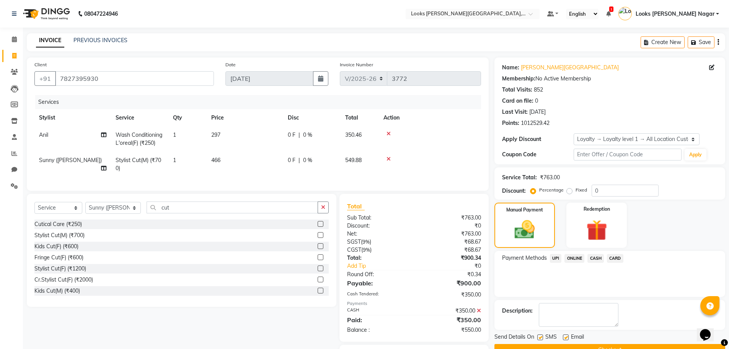
scroll to position [48, 0]
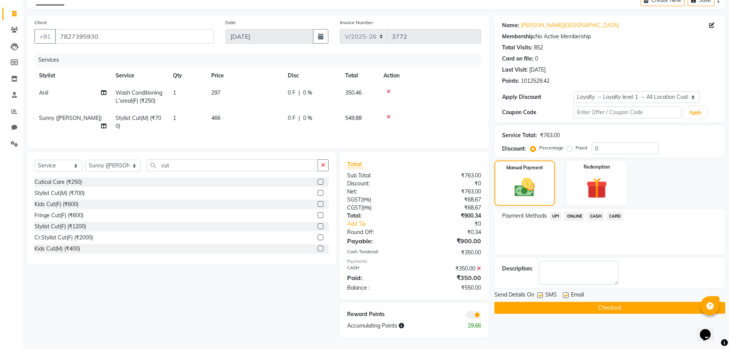
click at [556, 212] on span "UPI" at bounding box center [556, 216] width 12 height 9
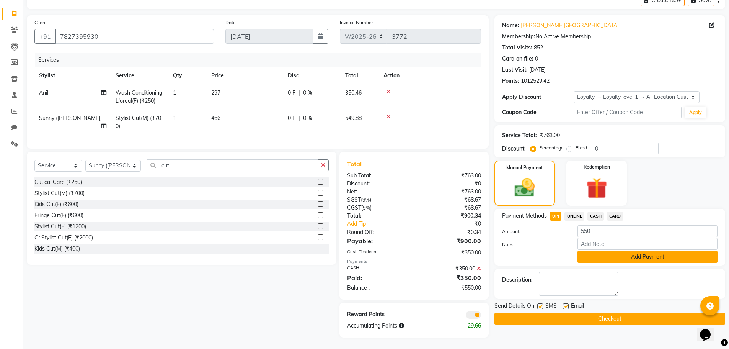
click at [599, 254] on button "Add Payment" at bounding box center [648, 257] width 140 height 12
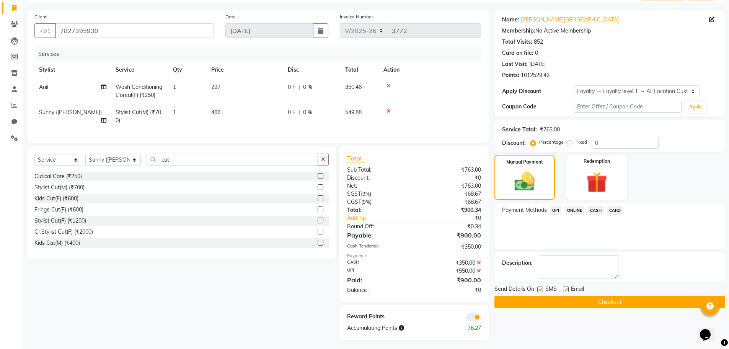
click at [556, 300] on button "Checkout" at bounding box center [610, 302] width 231 height 12
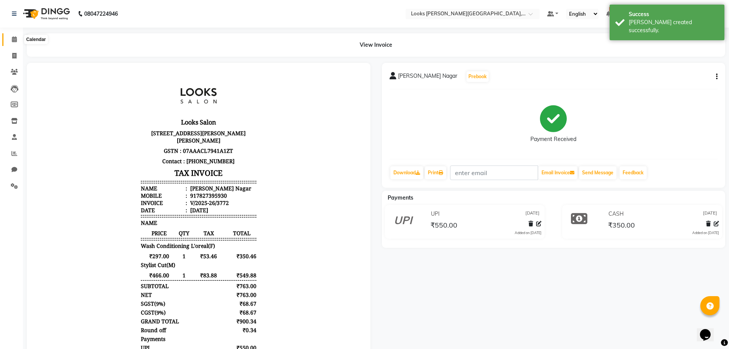
click at [16, 38] on icon at bounding box center [14, 39] width 5 height 6
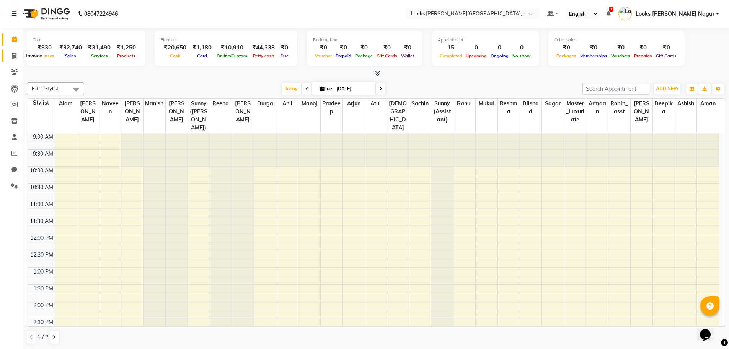
click at [16, 57] on icon at bounding box center [14, 56] width 4 height 6
select select "service"
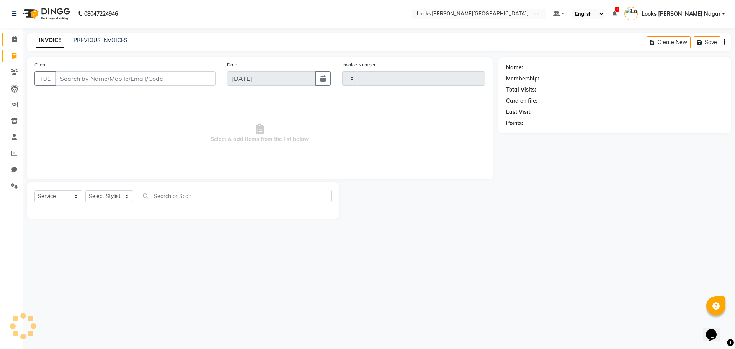
type input "3773"
select select "4327"
click at [83, 40] on link "PREVIOUS INVOICES" at bounding box center [100, 40] width 54 height 7
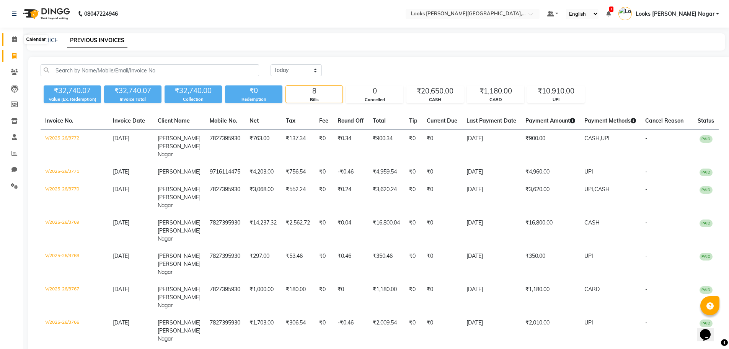
click at [14, 39] on icon at bounding box center [14, 39] width 5 height 6
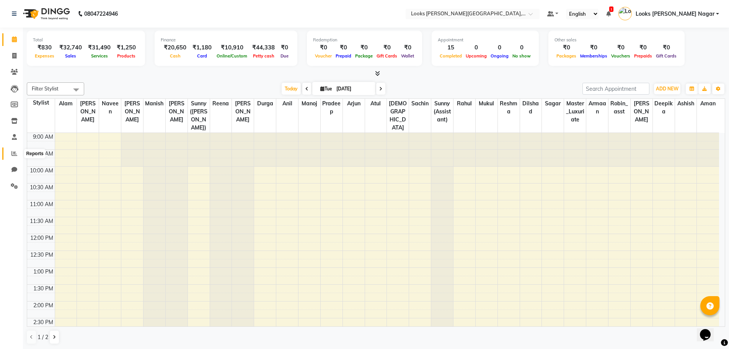
click at [14, 155] on icon at bounding box center [14, 153] width 6 height 6
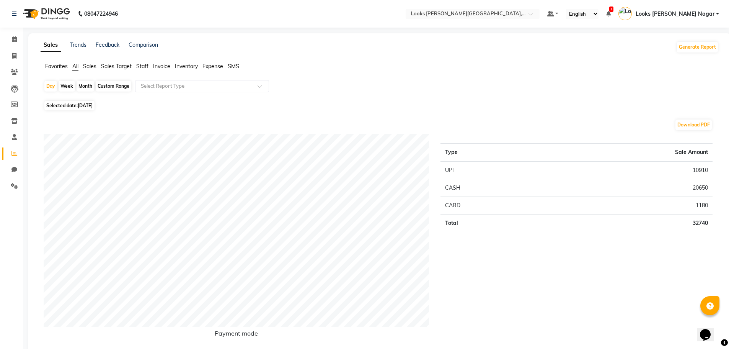
click at [143, 64] on span "Staff" at bounding box center [142, 66] width 12 height 7
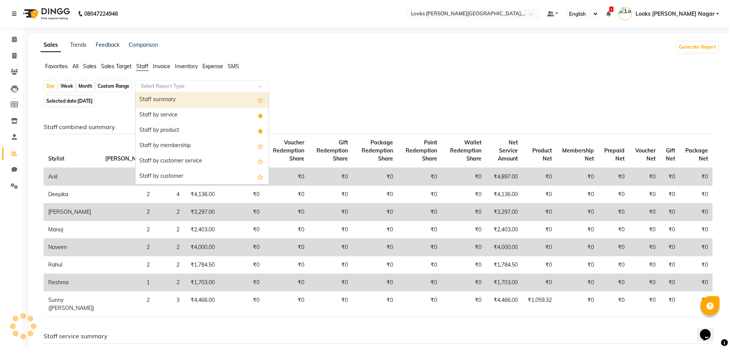
click at [150, 86] on input "text" at bounding box center [194, 86] width 110 height 8
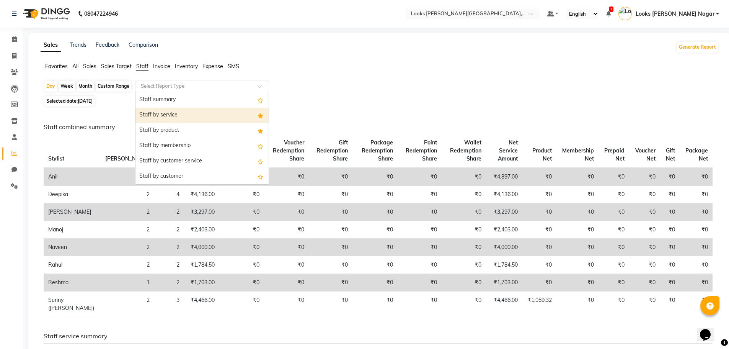
click at [159, 115] on div "Staff by service" at bounding box center [201, 115] width 133 height 15
select select "full_report"
select select "csv"
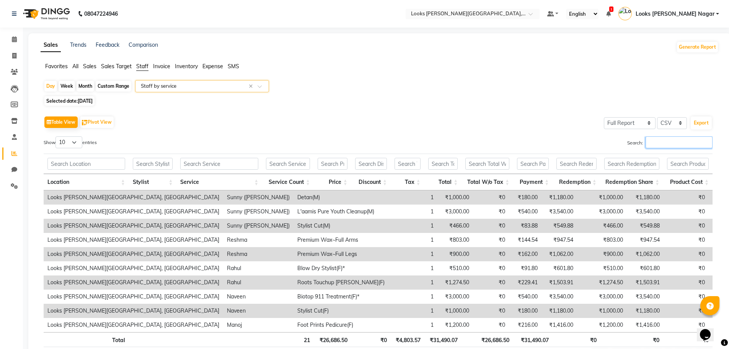
click at [665, 144] on input "Search:" at bounding box center [679, 142] width 67 height 12
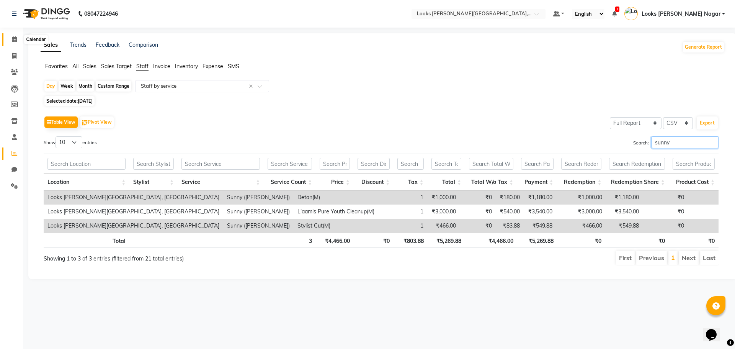
type input "sunny"
click at [12, 38] on icon at bounding box center [14, 39] width 5 height 6
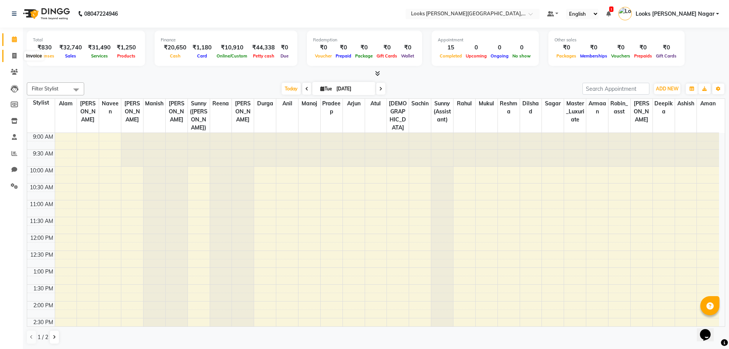
click at [16, 54] on icon at bounding box center [14, 56] width 4 height 6
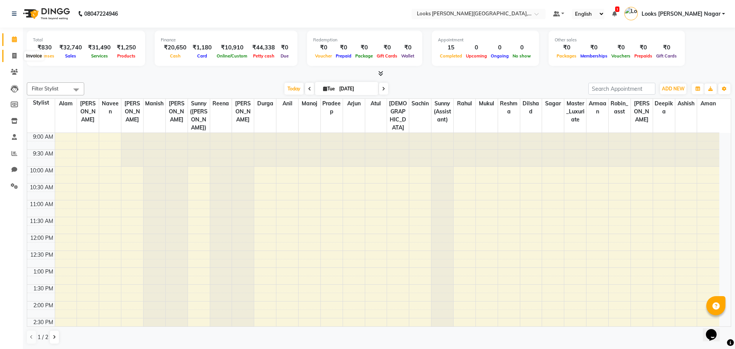
select select "service"
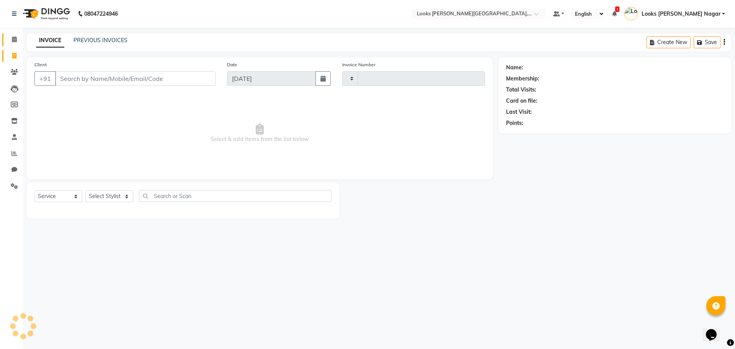
type input "3773"
select select "4327"
click at [114, 78] on input "Client" at bounding box center [135, 78] width 160 height 15
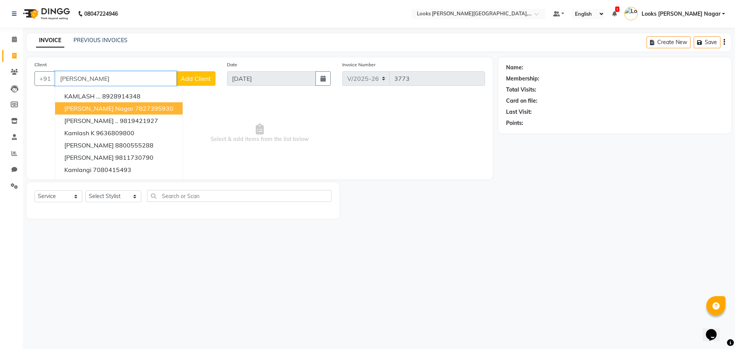
click at [135, 111] on ngb-highlight "7827395930" at bounding box center [154, 108] width 38 height 8
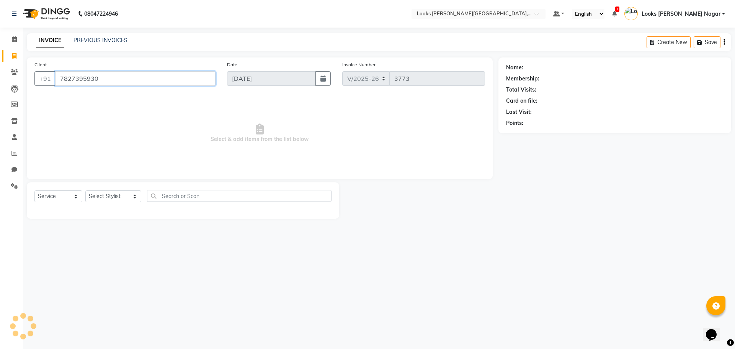
type input "7827395930"
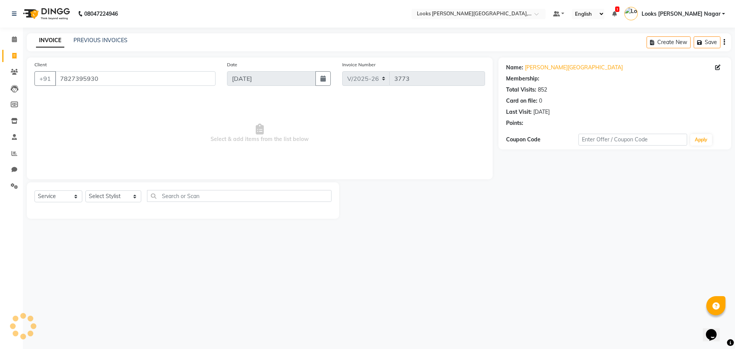
select select "1: Object"
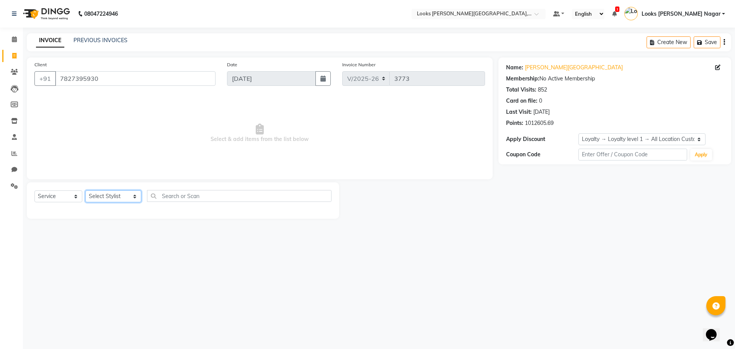
click at [97, 197] on select "Select Stylist Alam Aman [PERSON_NAME] Armaan Ashish Atul Deepika [PERSON_NAME]…" at bounding box center [113, 196] width 56 height 12
select select "69139"
click at [85, 190] on select "Select Stylist Alam Aman [PERSON_NAME] Armaan Ashish Atul Deepika [PERSON_NAME]…" at bounding box center [113, 196] width 56 height 12
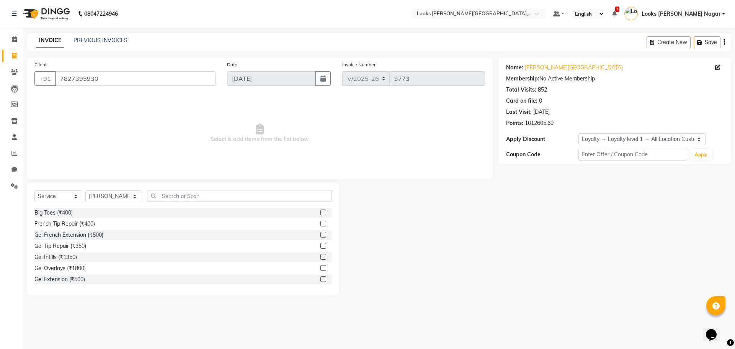
click at [195, 189] on div "Select Service Product Membership Package Voucher Prepaid Gift Card Select Styl…" at bounding box center [183, 238] width 312 height 113
click at [215, 194] on input "text" at bounding box center [239, 196] width 184 height 12
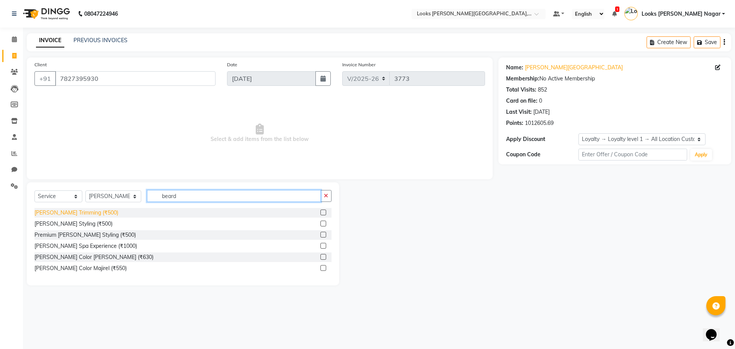
type input "beard"
click at [76, 212] on div "[PERSON_NAME] Trimming (₹500)" at bounding box center [76, 213] width 84 height 8
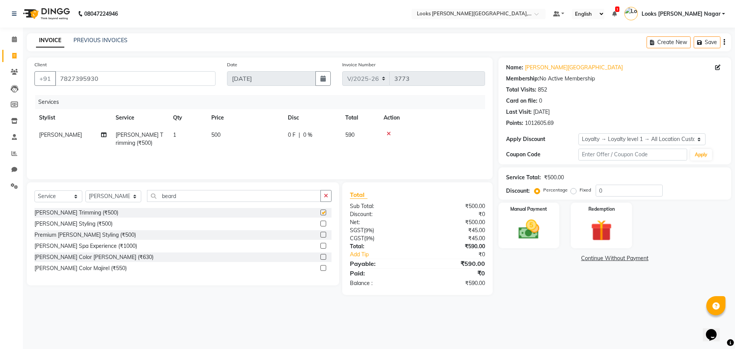
checkbox input "false"
click at [232, 137] on td "500" at bounding box center [245, 138] width 77 height 25
select select "69139"
drag, startPoint x: 279, startPoint y: 140, endPoint x: 216, endPoint y: 145, distance: 63.4
click at [227, 144] on tr "Alam Aman [PERSON_NAME] Armaan Ashish Atul Deepika Deepu Dilshad Durga [PERSON_…" at bounding box center [259, 142] width 451 height 33
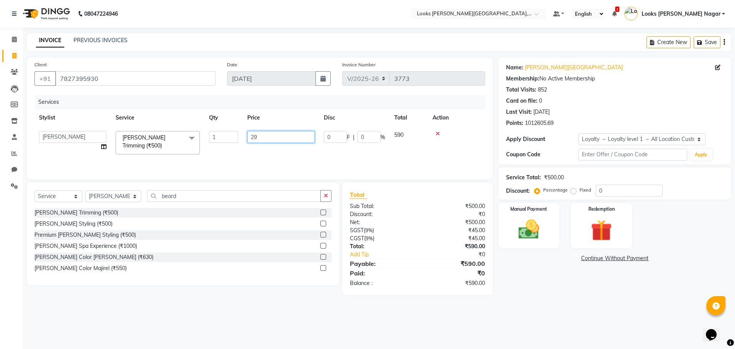
type input "297"
click at [520, 286] on div "Name: [PERSON_NAME] Nagar Membership: No Active Membership Total Visits: 852 Ca…" at bounding box center [617, 175] width 238 height 237
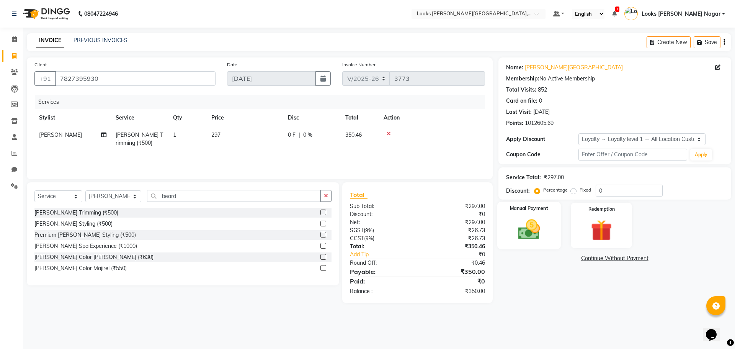
click at [537, 227] on img at bounding box center [529, 229] width 36 height 25
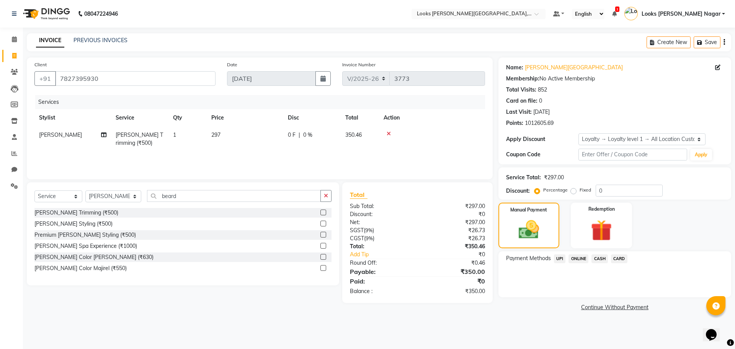
click at [603, 258] on span "CASH" at bounding box center [599, 258] width 16 height 9
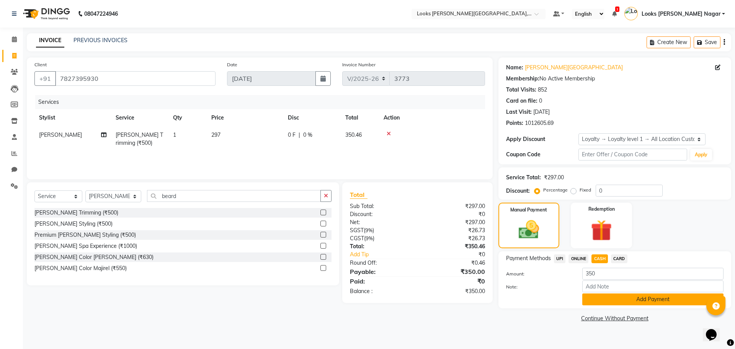
click at [606, 300] on button "Add Payment" at bounding box center [652, 299] width 141 height 12
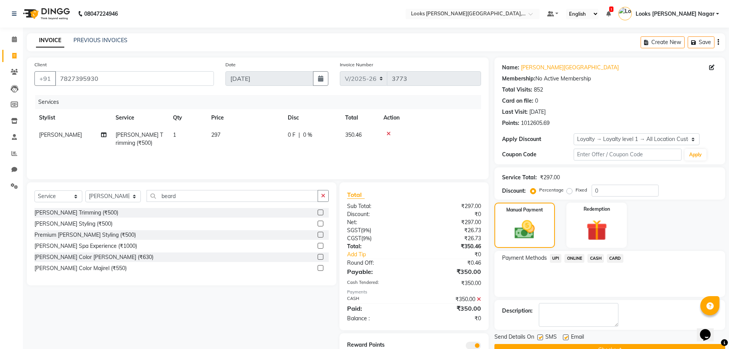
click at [605, 346] on button "Checkout" at bounding box center [610, 350] width 231 height 12
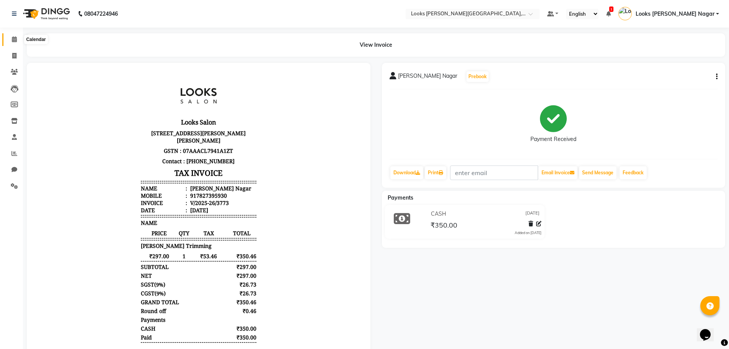
click at [13, 38] on icon at bounding box center [14, 39] width 5 height 6
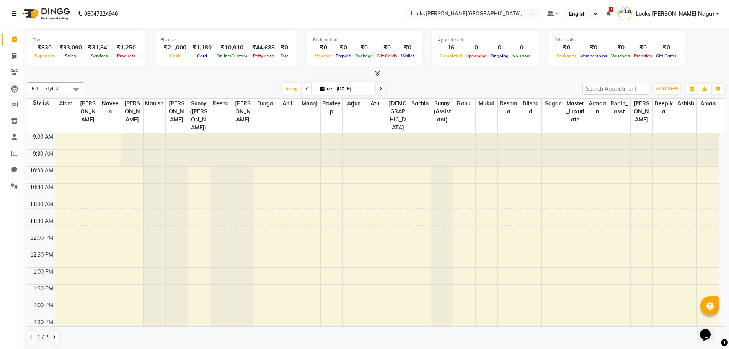
click at [13, 12] on icon at bounding box center [14, 13] width 5 height 5
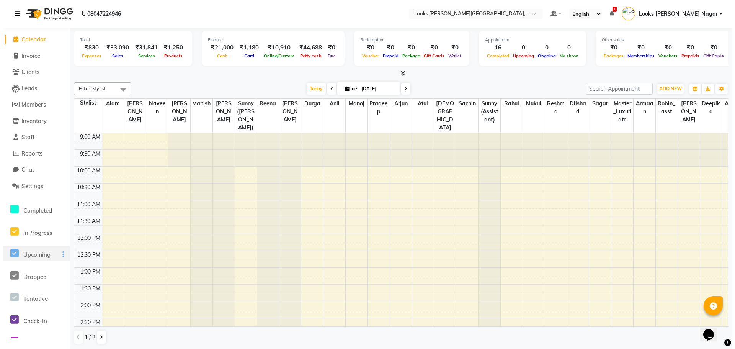
scroll to position [102, 0]
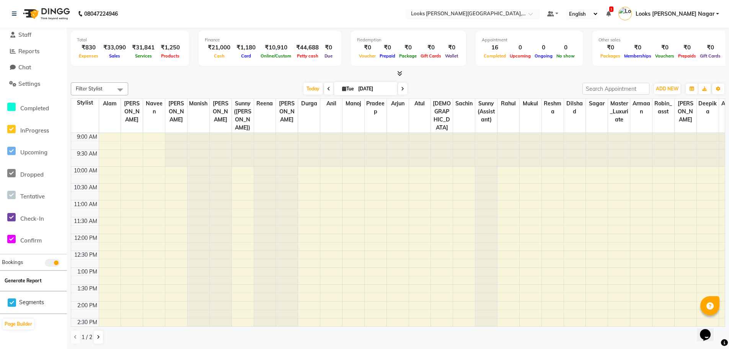
click at [16, 279] on button "Generate Report" at bounding box center [23, 280] width 41 height 11
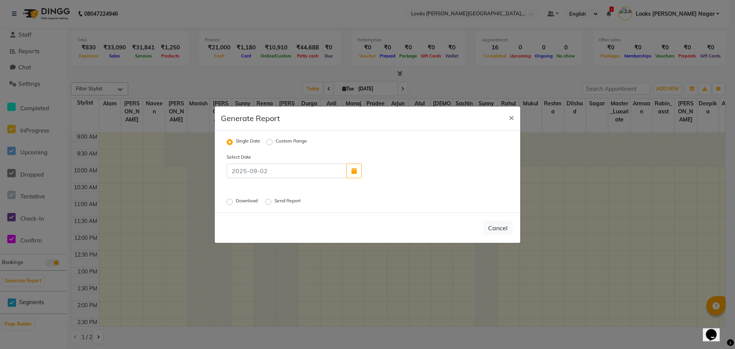
click at [274, 200] on label "Send Report" at bounding box center [288, 201] width 28 height 9
click at [270, 200] on input "Send Report" at bounding box center [269, 201] width 5 height 5
click at [501, 227] on button "Send" at bounding box center [501, 228] width 24 height 14
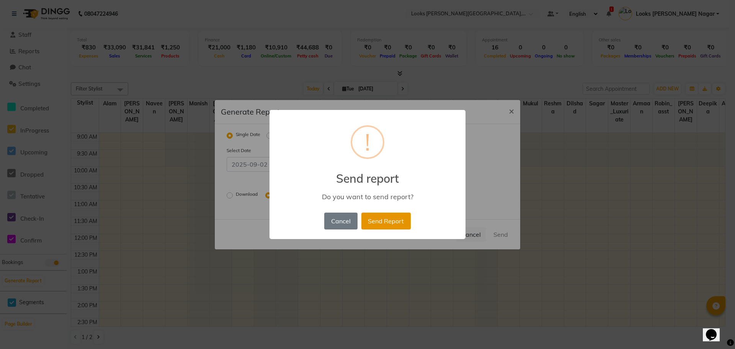
click at [384, 224] on button "Send Report" at bounding box center [385, 220] width 49 height 17
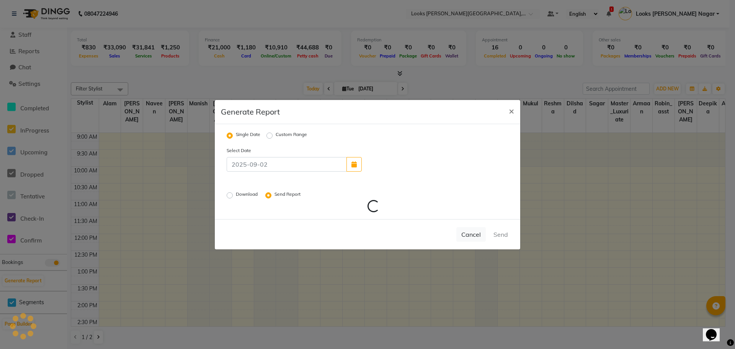
scroll to position [0, 0]
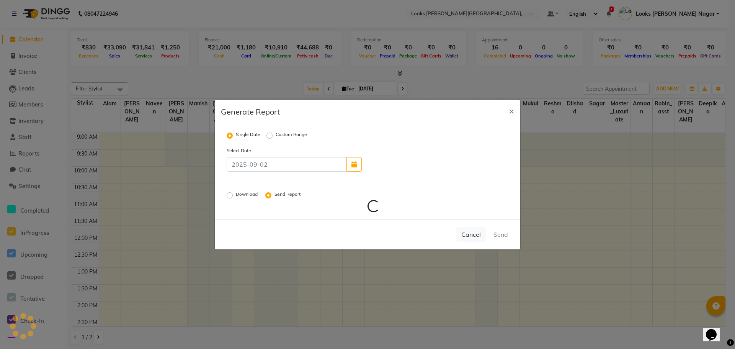
radio input "false"
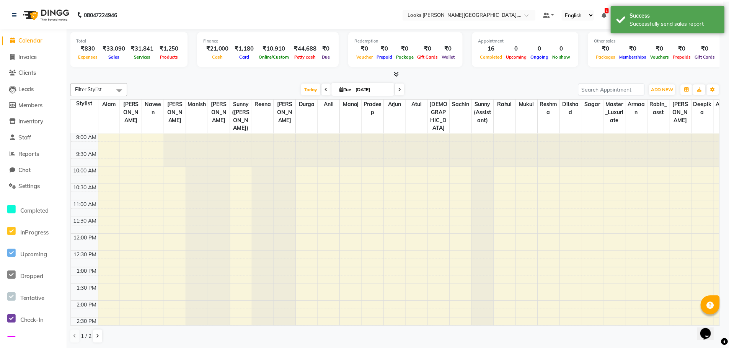
scroll to position [102, 0]
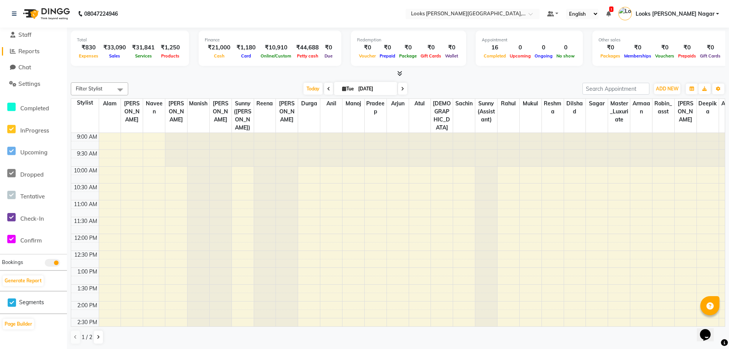
click at [35, 50] on span "Reports" at bounding box center [28, 50] width 21 height 7
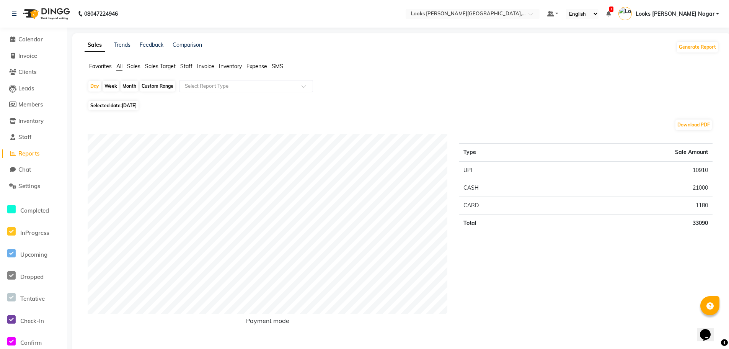
click at [191, 65] on span "Staff" at bounding box center [186, 66] width 12 height 7
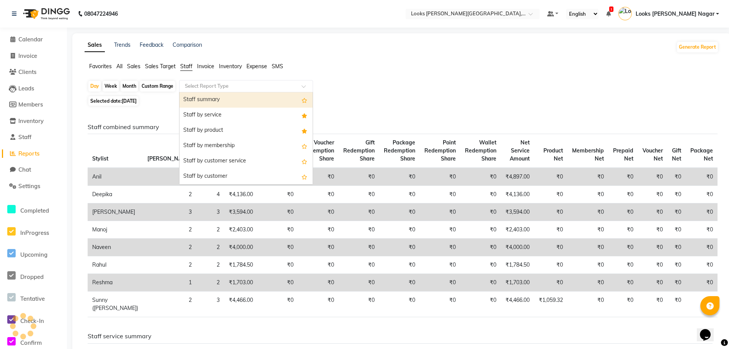
click at [198, 87] on input "text" at bounding box center [238, 86] width 110 height 8
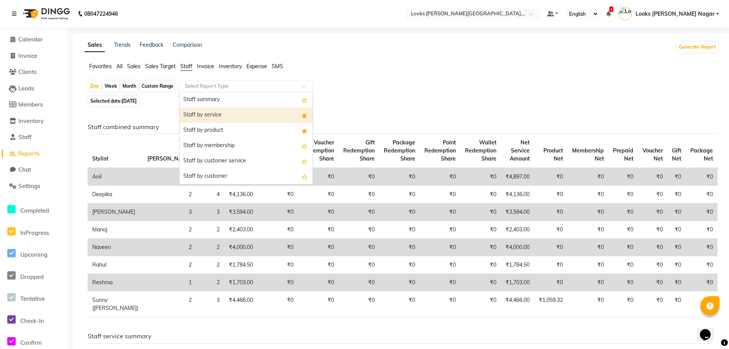
click at [207, 113] on div "Staff by service" at bounding box center [246, 115] width 133 height 15
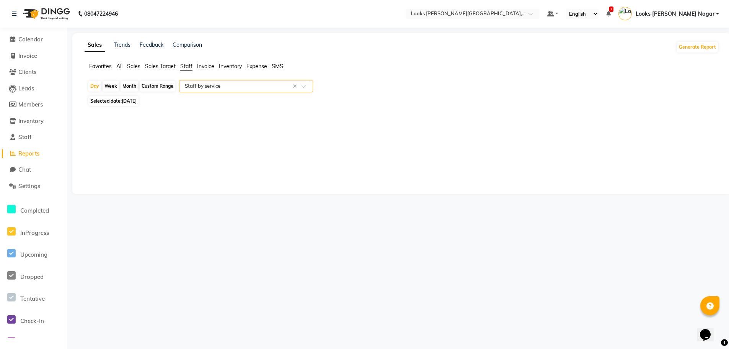
select select "full_report"
select select "csv"
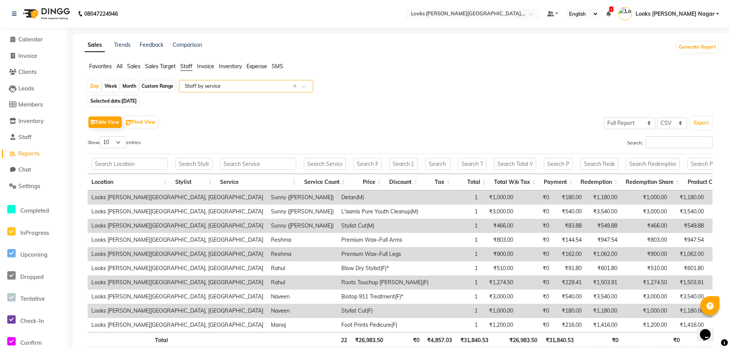
click at [690, 149] on div "Search:" at bounding box center [559, 143] width 307 height 15
click at [686, 142] on input "Search:" at bounding box center [679, 142] width 67 height 12
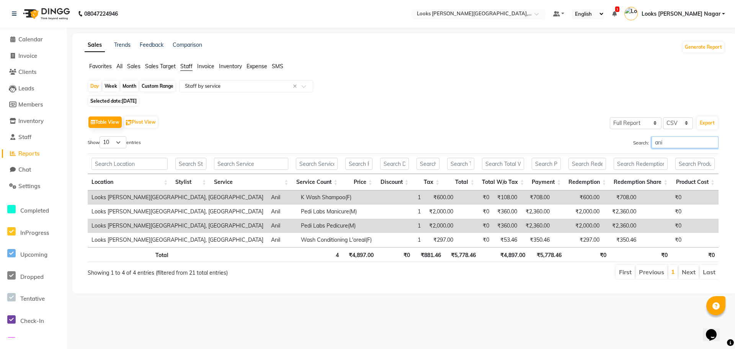
type input "anil"
drag, startPoint x: 679, startPoint y: 144, endPoint x: 593, endPoint y: 162, distance: 88.0
click at [594, 162] on div "Show 10 25 50 100 entries Search: anil Location Stylist Service Service Count P…" at bounding box center [403, 207] width 631 height 143
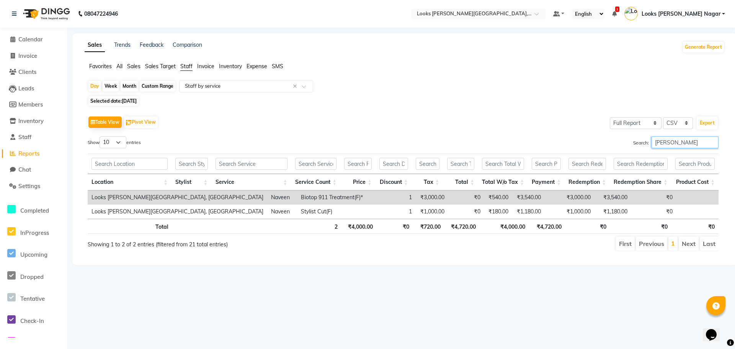
type input "[PERSON_NAME]"
